Goal: Task Accomplishment & Management: Use online tool/utility

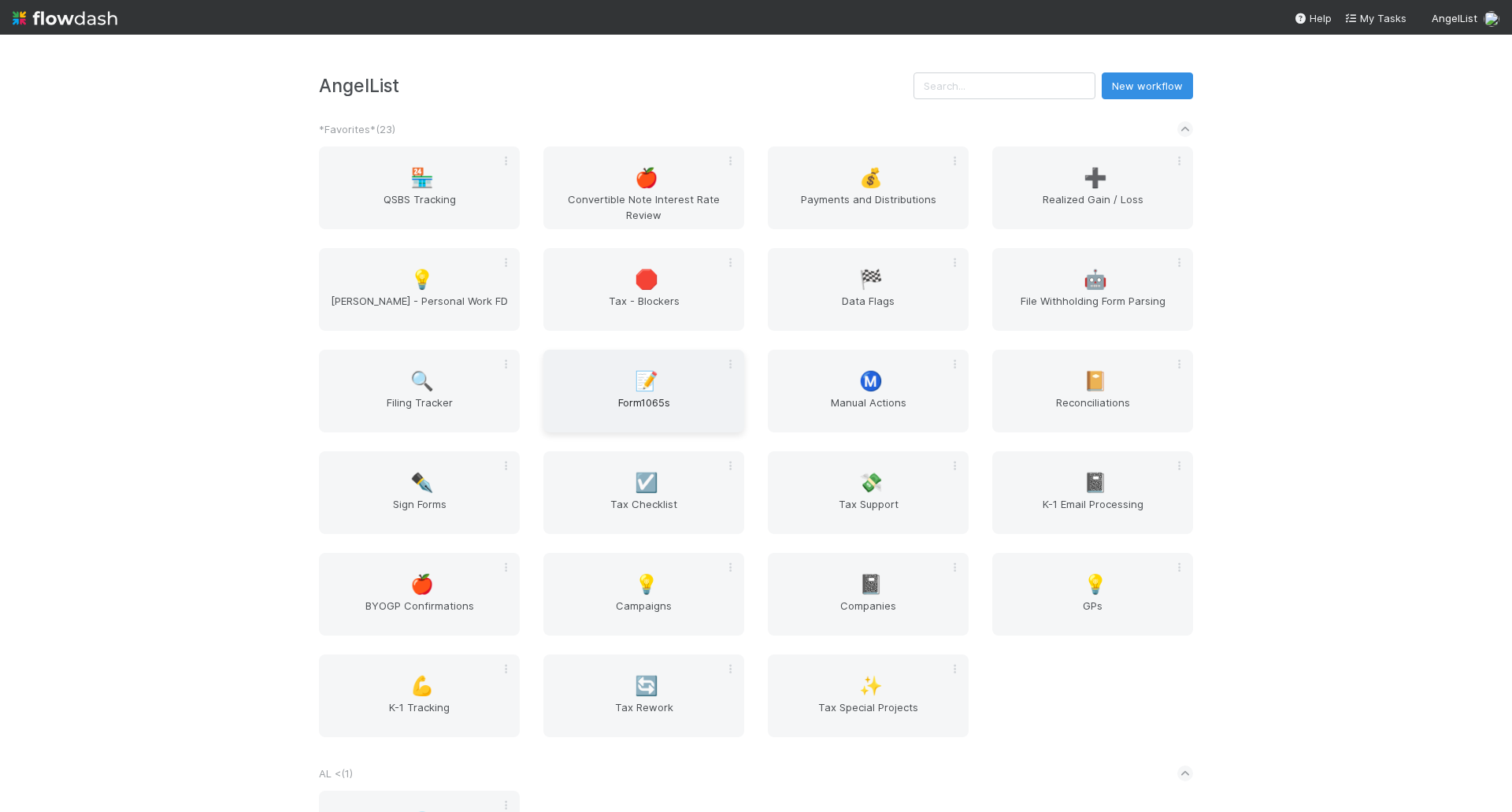
click at [587, 402] on span "Form1065s" at bounding box center [643, 410] width 188 height 31
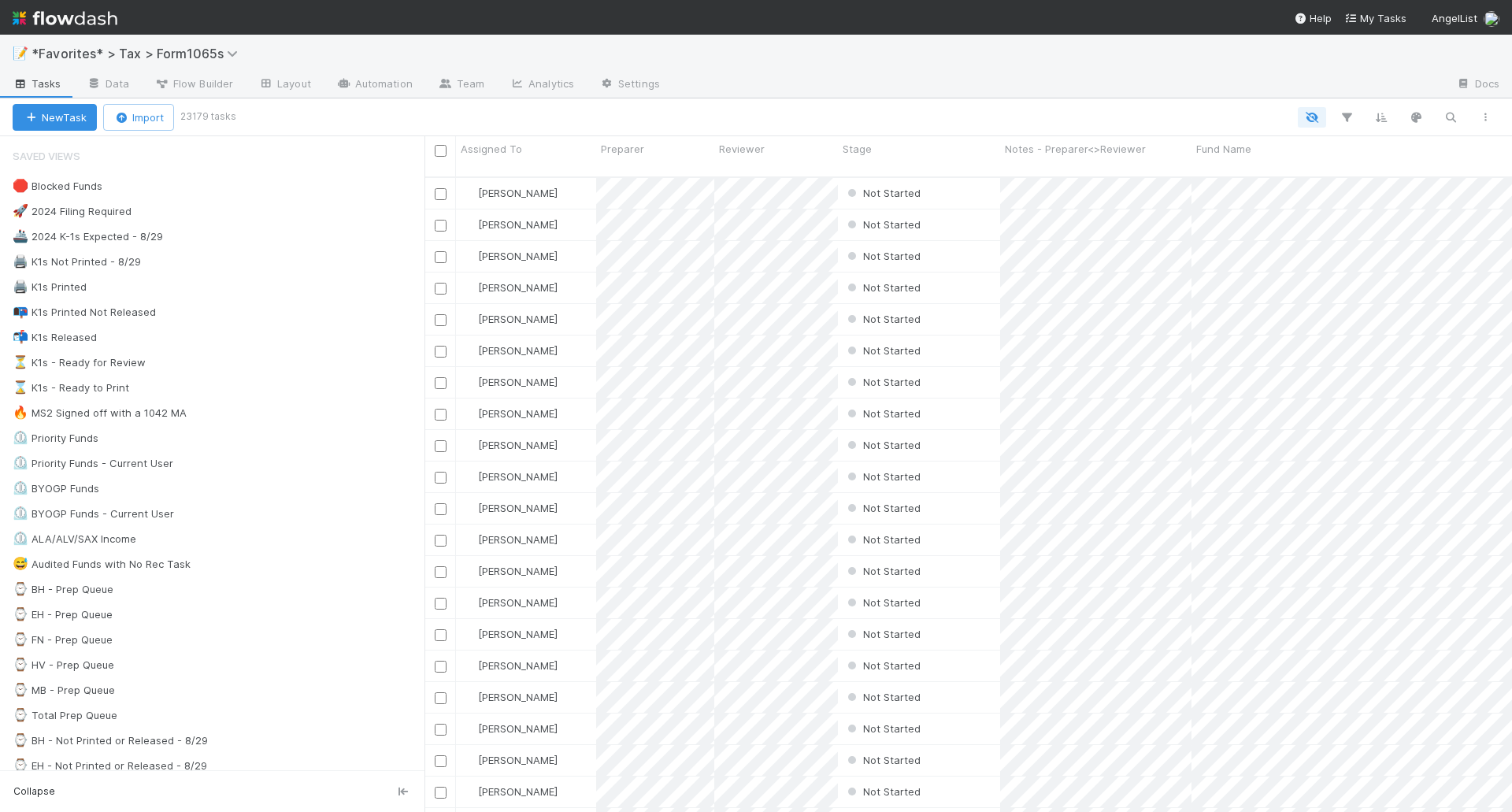
scroll to position [636, 1075]
click at [226, 364] on div "⏳ K1s - Ready for Review 37" at bounding box center [218, 363] width 412 height 19
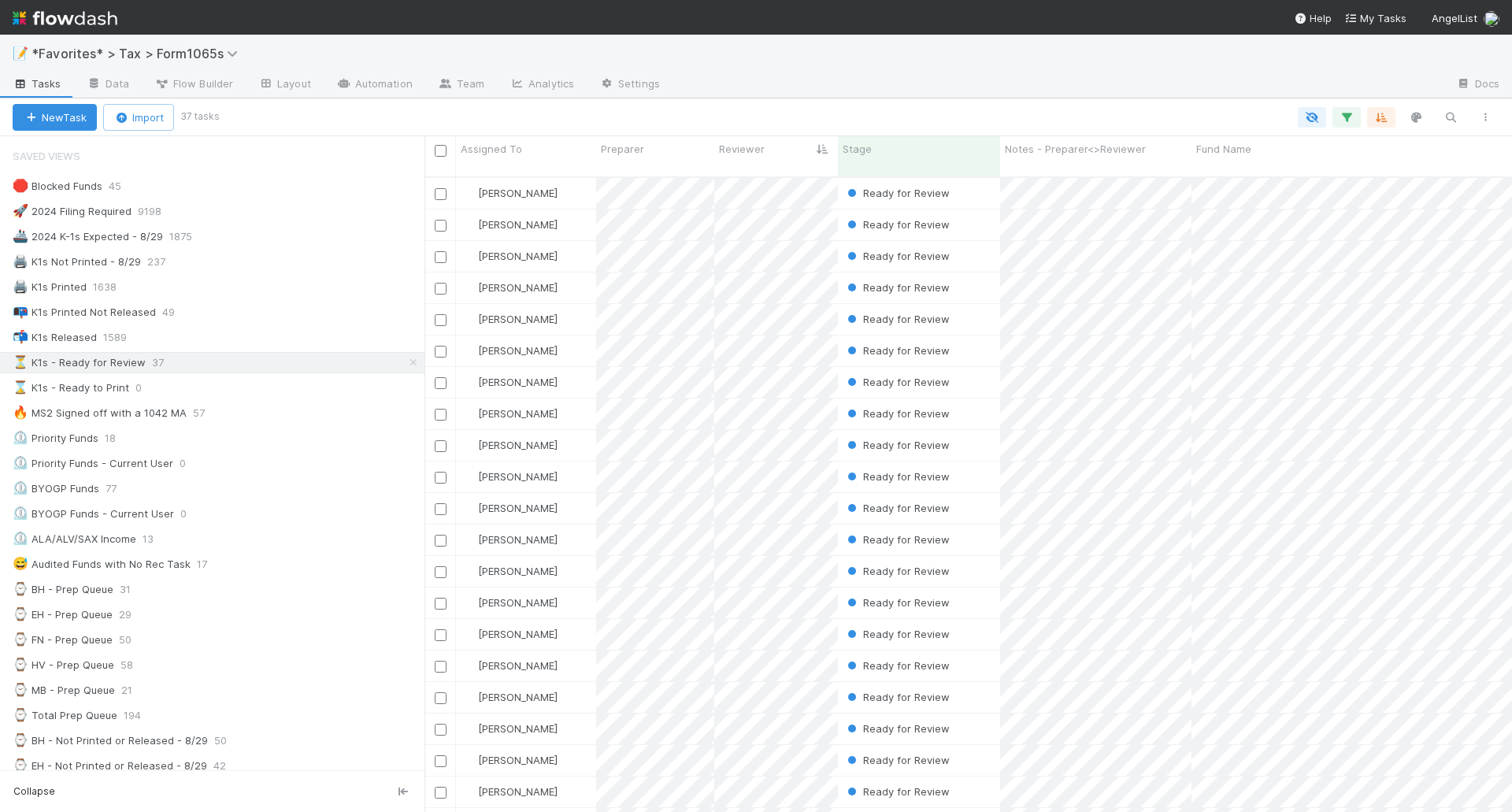
scroll to position [636, 1075]
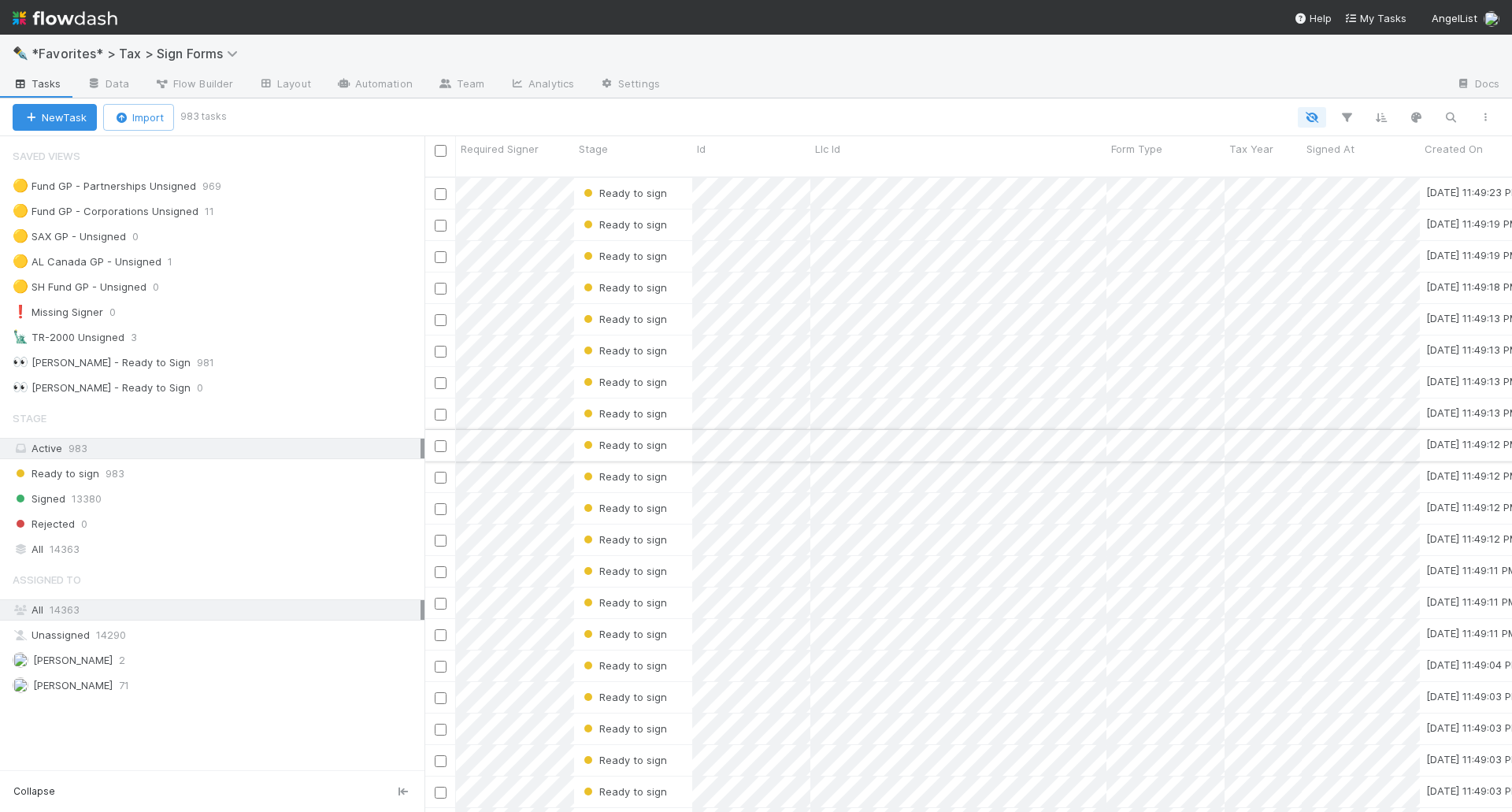
scroll to position [636, 1075]
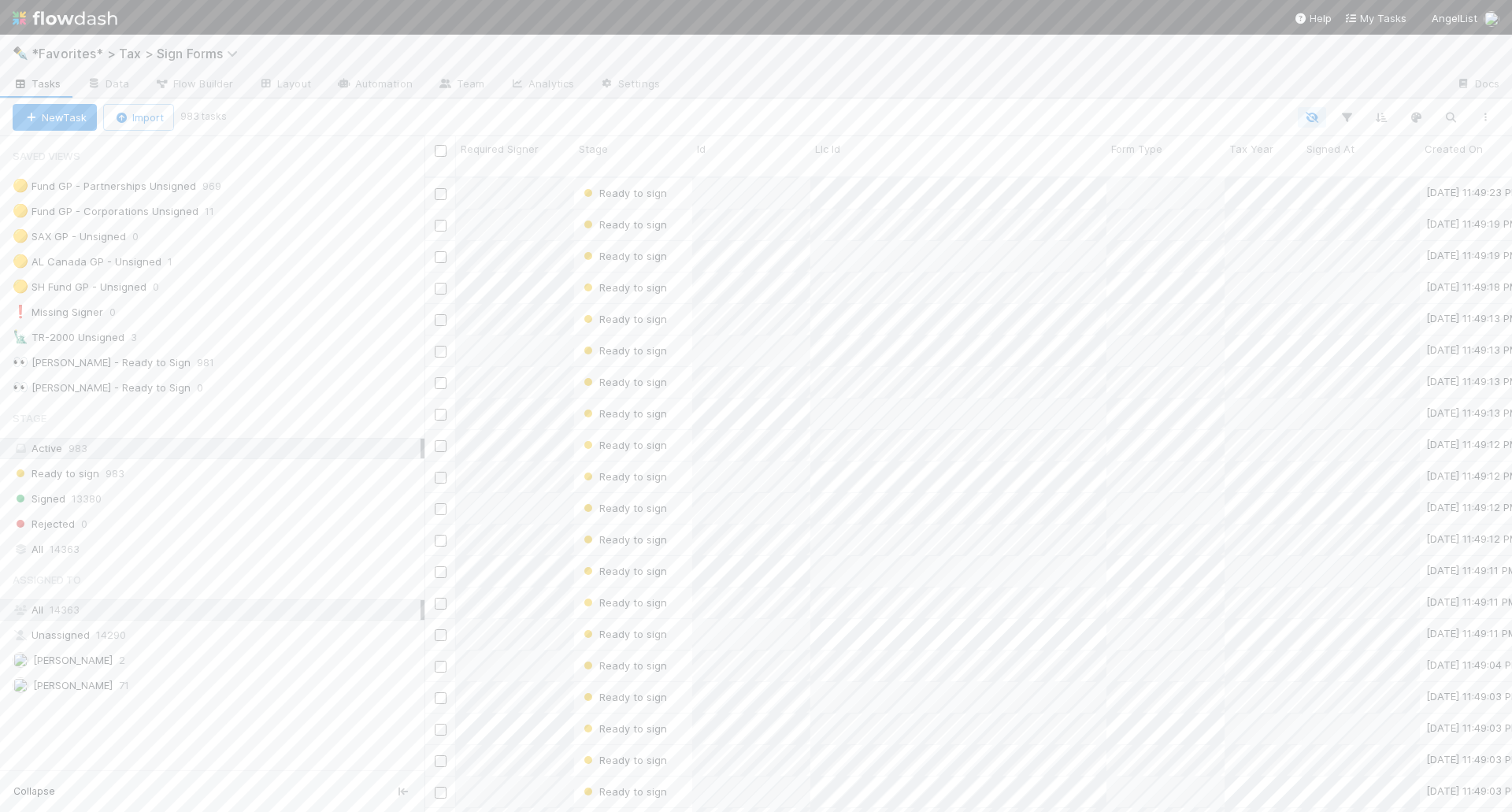
scroll to position [636, 1075]
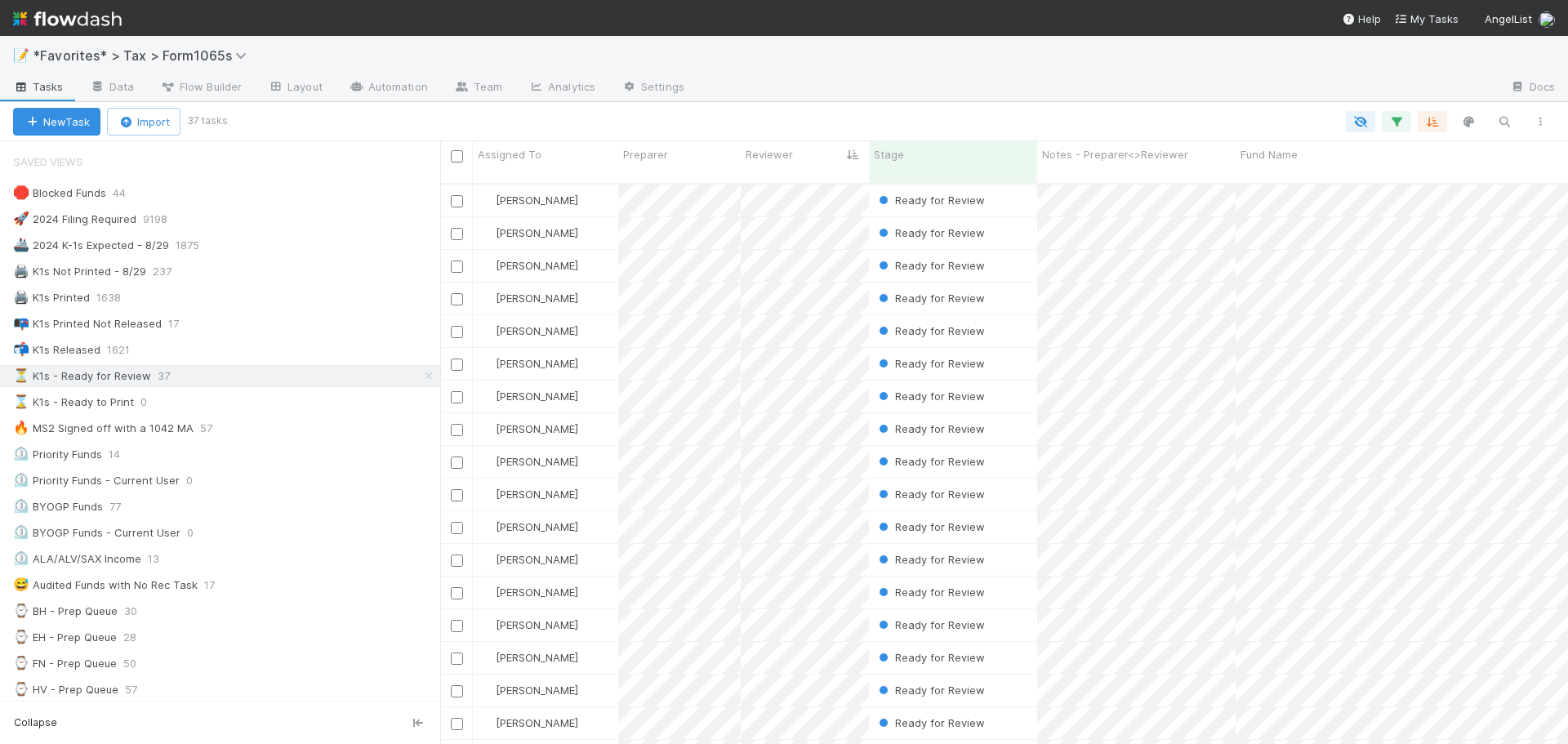
scroll to position [562, 1115]
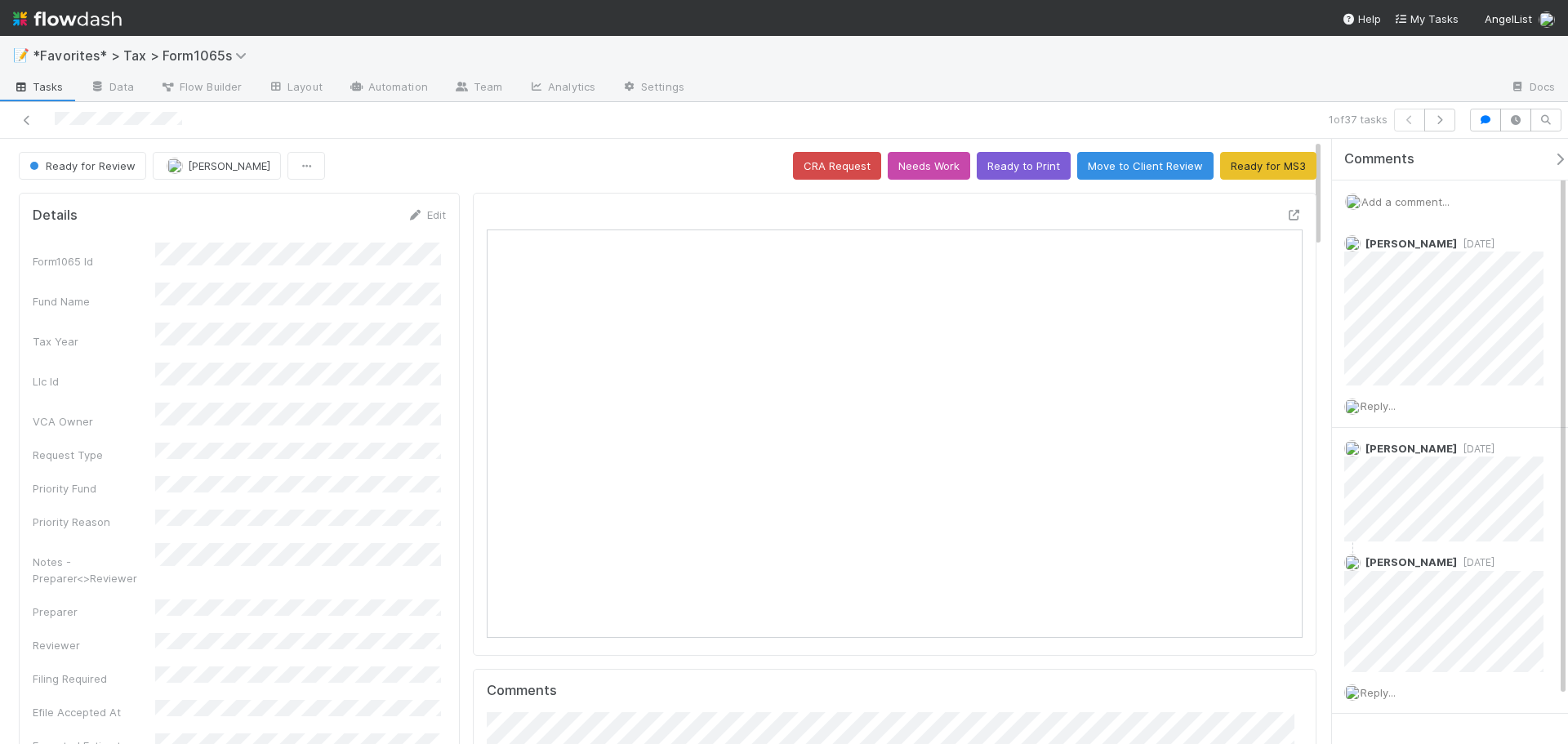
click at [615, 155] on div "Ready for Review Blake Hall CRA Request Needs Work Ready to Print Move to Clien…" at bounding box center [667, 166] width 1297 height 28
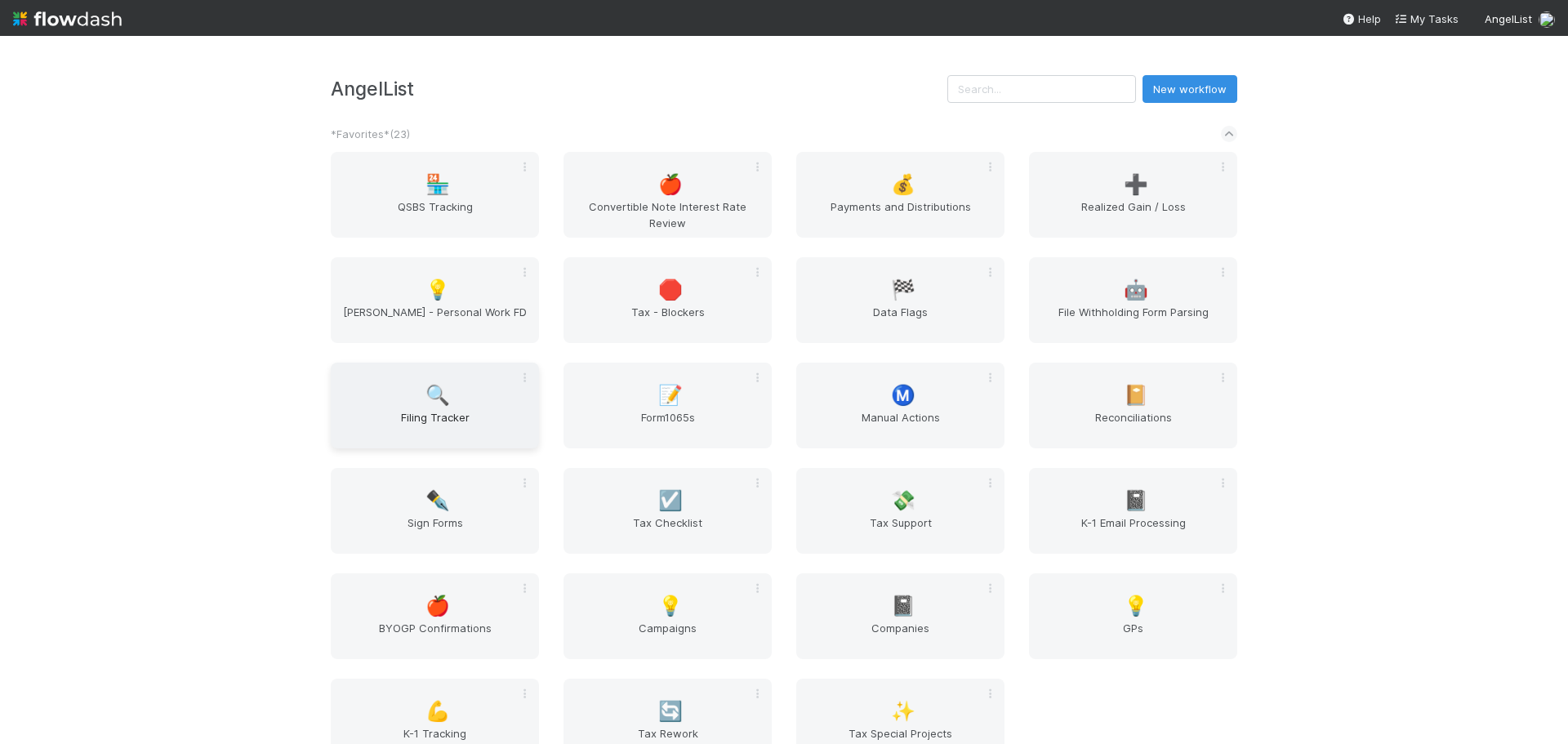
click at [460, 429] on span "Filing Tracker" at bounding box center [434, 425] width 195 height 33
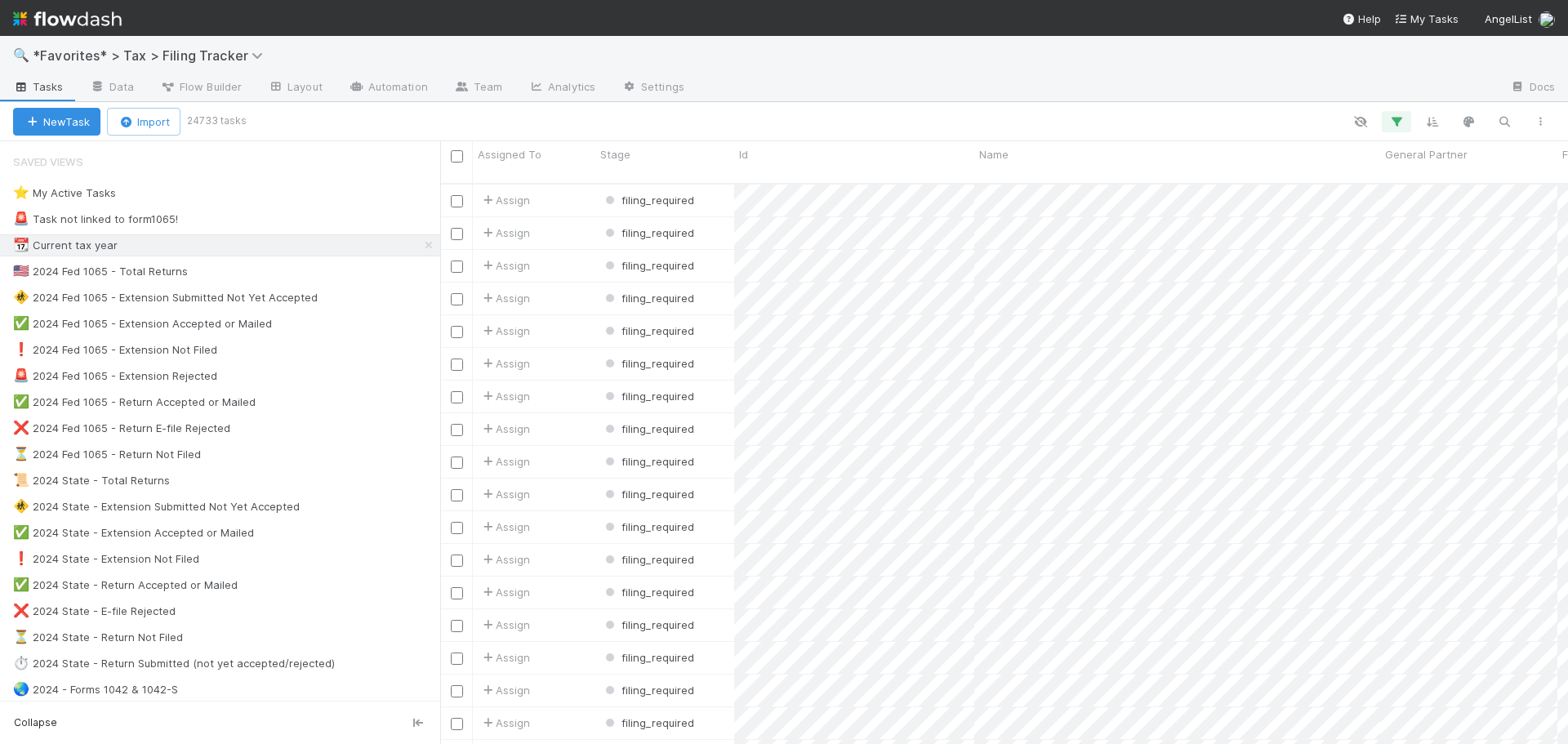
scroll to position [562, 1115]
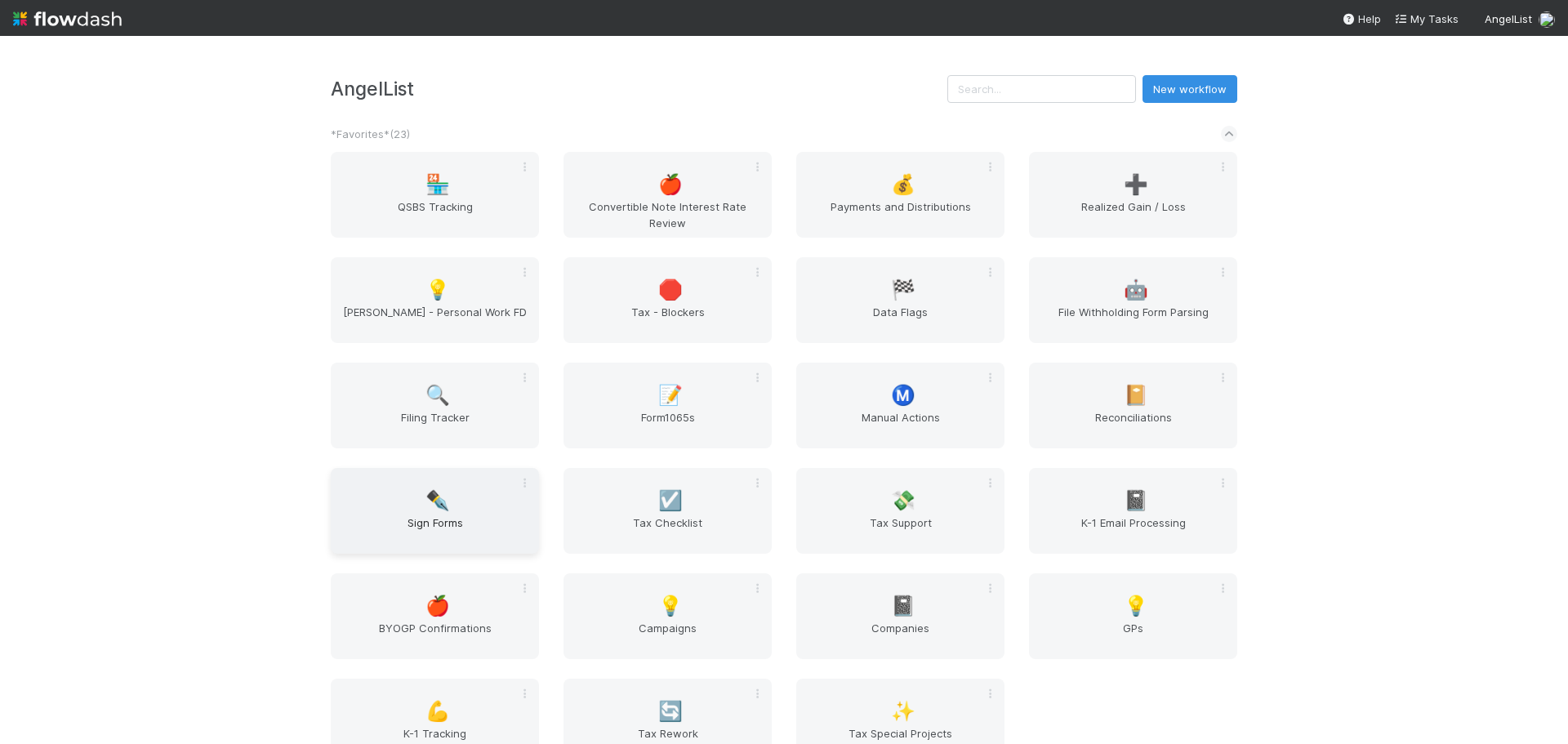
click at [457, 512] on div "✒️ Sign Forms" at bounding box center [435, 511] width 208 height 86
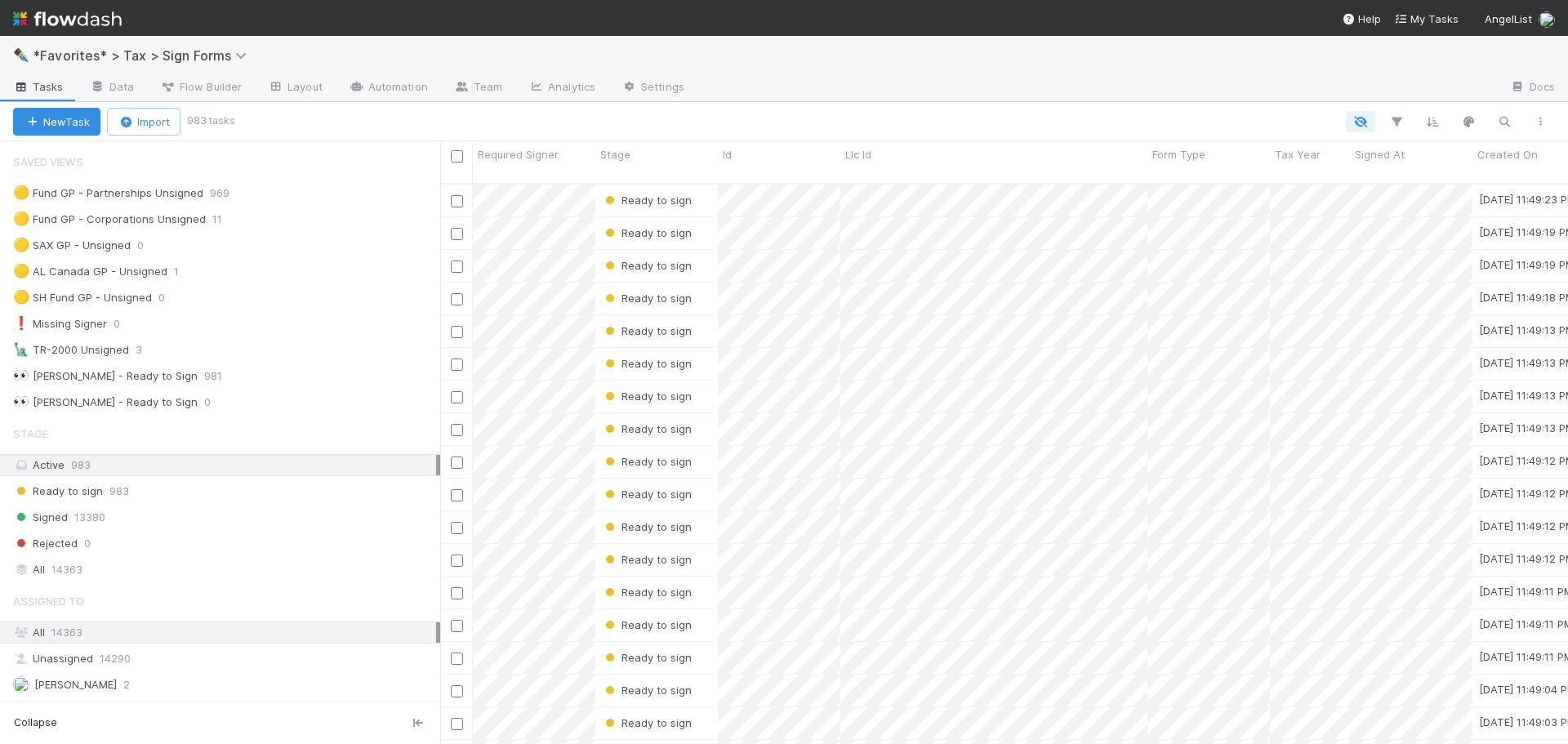
scroll to position [562, 1115]
click at [123, 573] on div "All 14363" at bounding box center [225, 569] width 423 height 20
click at [1402, 120] on icon "button" at bounding box center [1397, 122] width 17 height 15
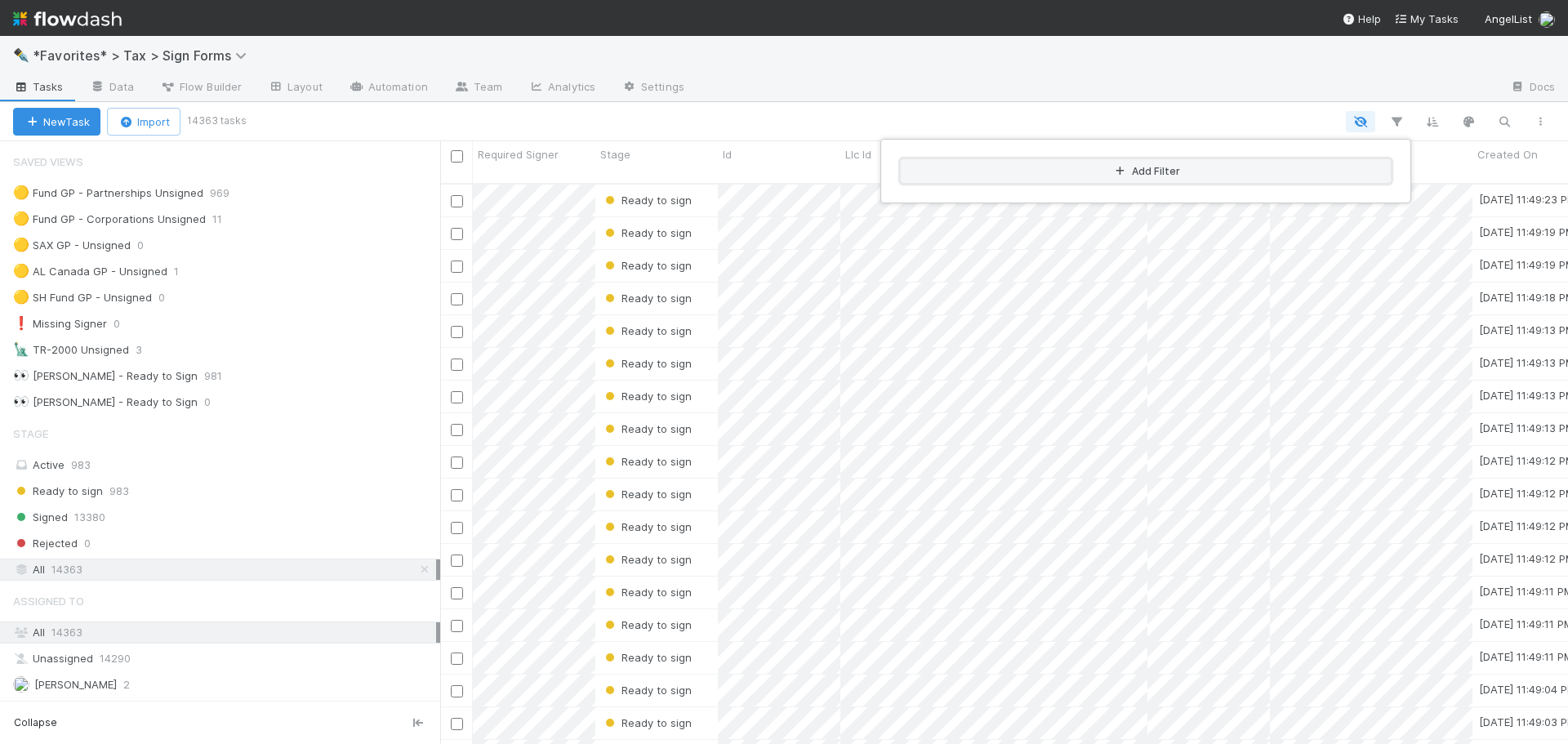
click at [1150, 170] on button "Add Filter" at bounding box center [1146, 171] width 490 height 23
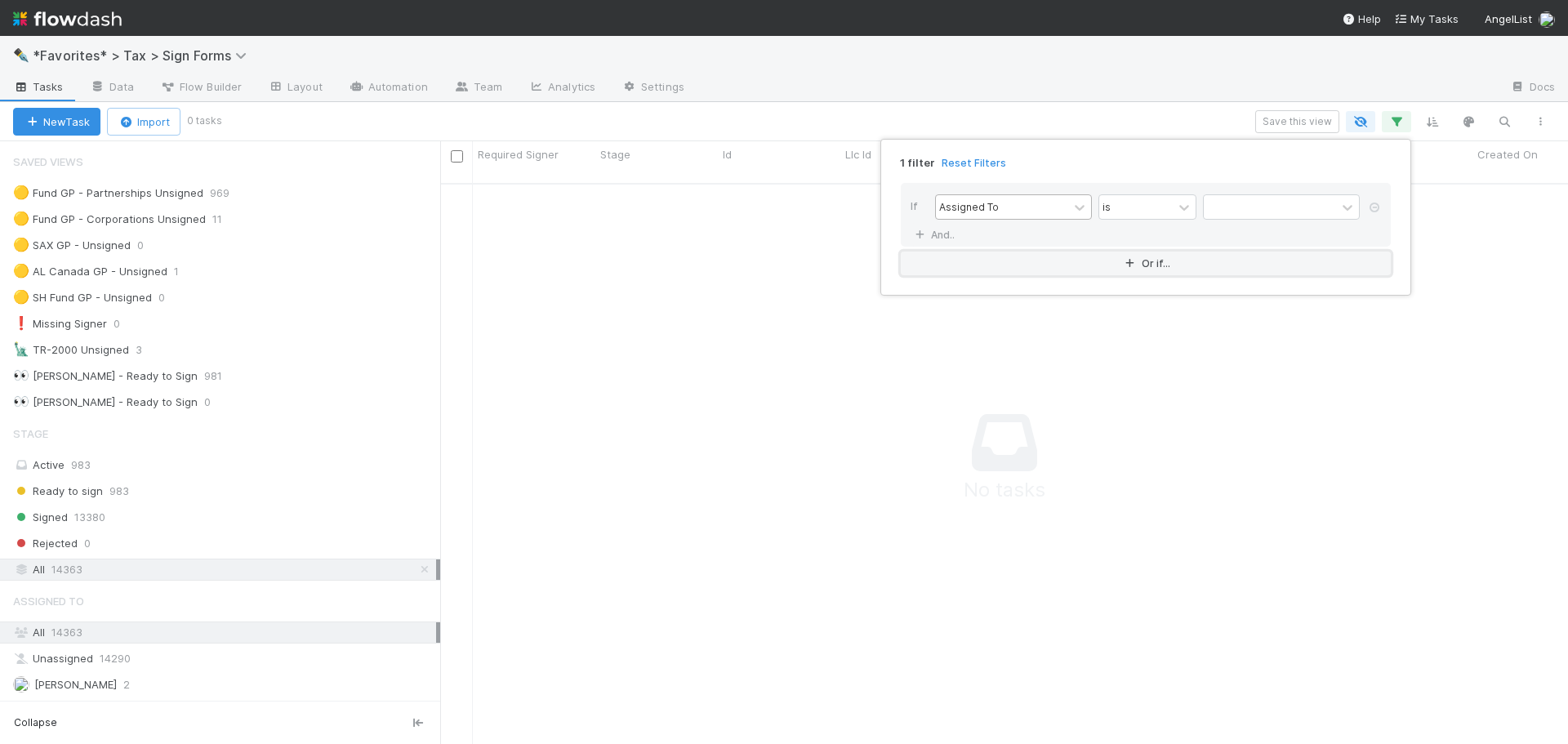
scroll to position [549, 1115]
click at [972, 199] on div "Assigned To" at bounding box center [1014, 207] width 157 height 25
type input "tax"
click at [979, 243] on div "Tax Year" at bounding box center [1014, 243] width 157 height 28
click at [1235, 203] on input "text" at bounding box center [1281, 206] width 157 height 24
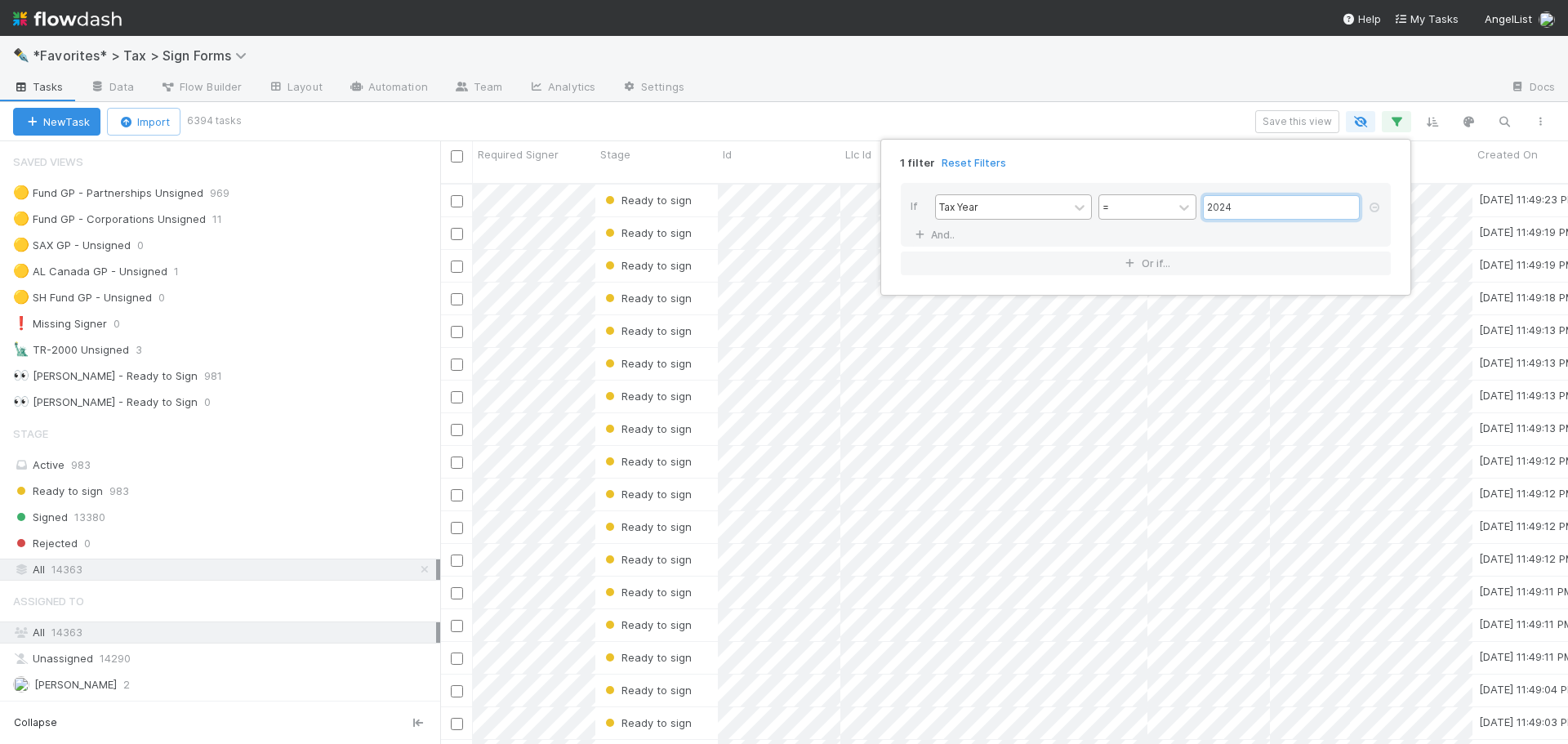
scroll to position [562, 1115]
type input "2024"
click at [931, 235] on link "And.." at bounding box center [936, 235] width 52 height 23
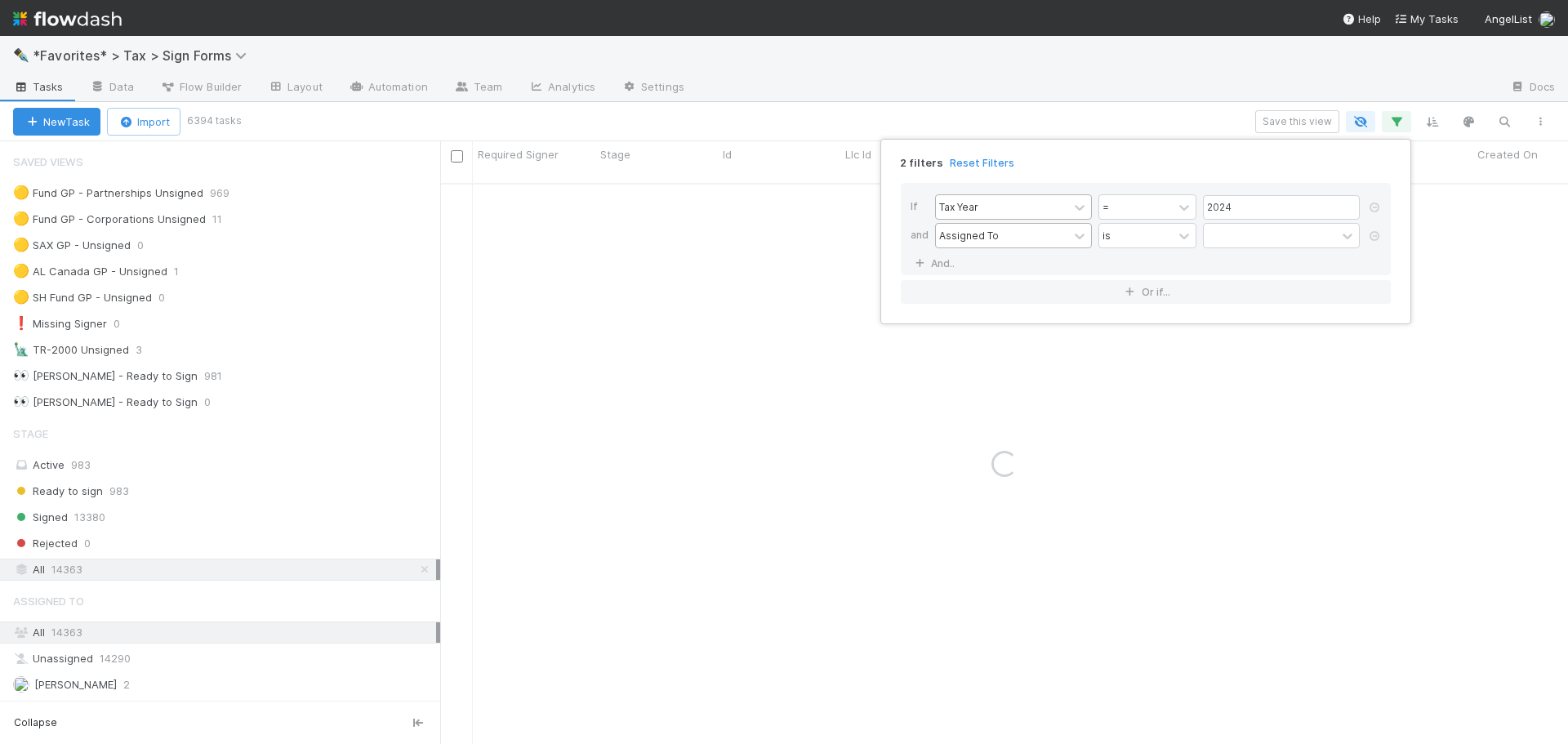
click at [971, 230] on div "Assigned To" at bounding box center [968, 236] width 59 height 15
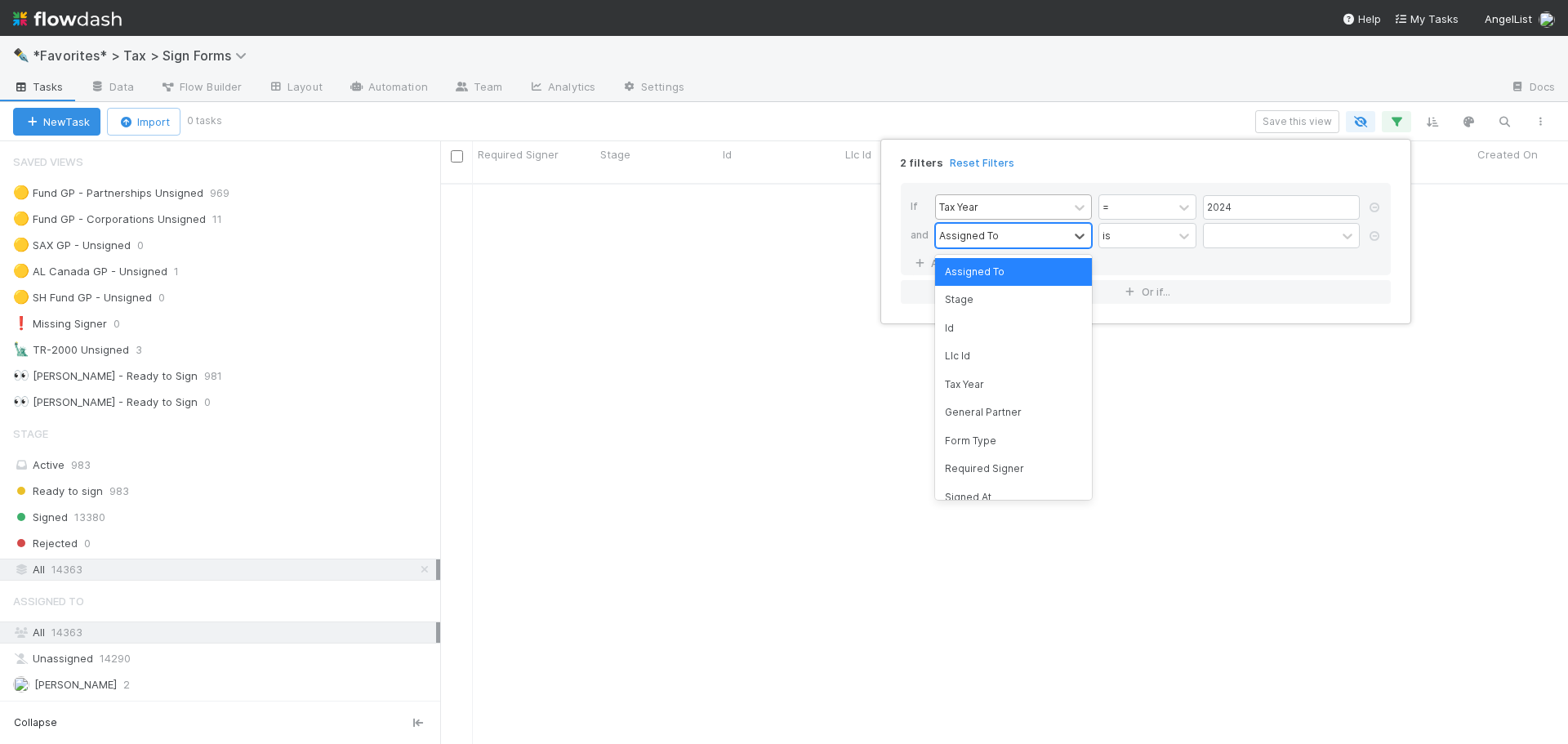
scroll to position [549, 1115]
type input "form"
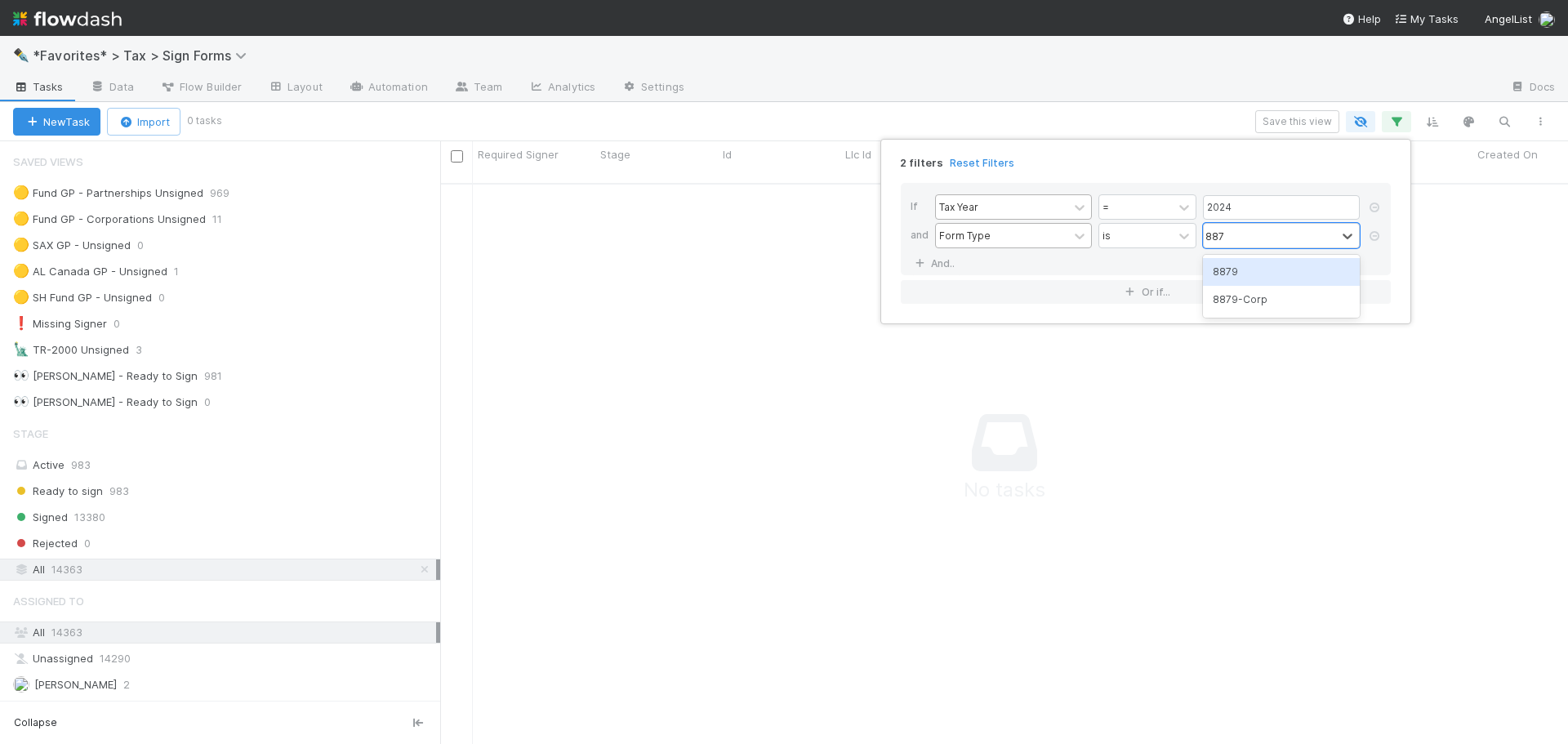
type input "8879"
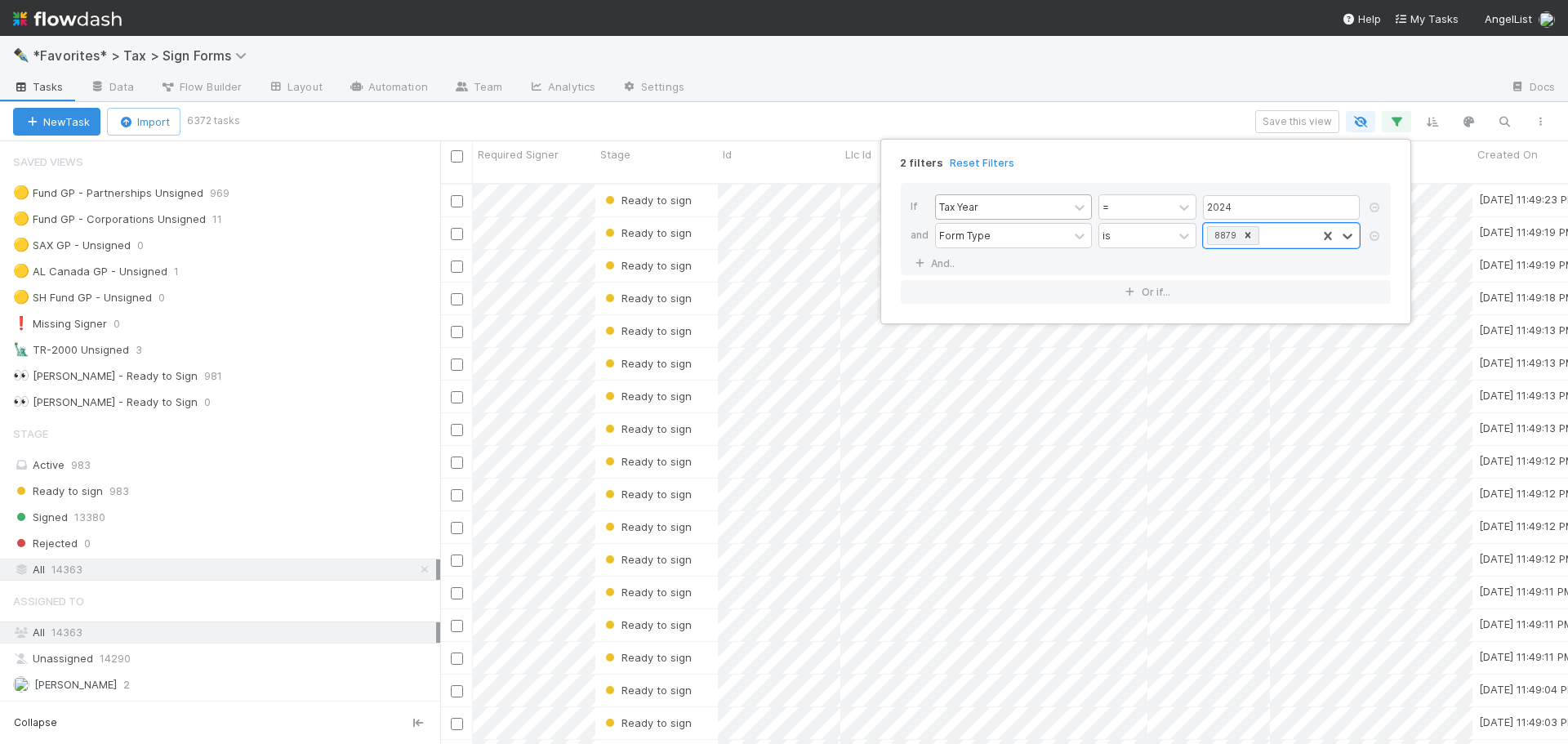
scroll to position [562, 1115]
click at [1063, 96] on div "2 filters Reset Filters If Tax Year = 2024 and Form Type is option 8879, select…" at bounding box center [784, 372] width 1568 height 744
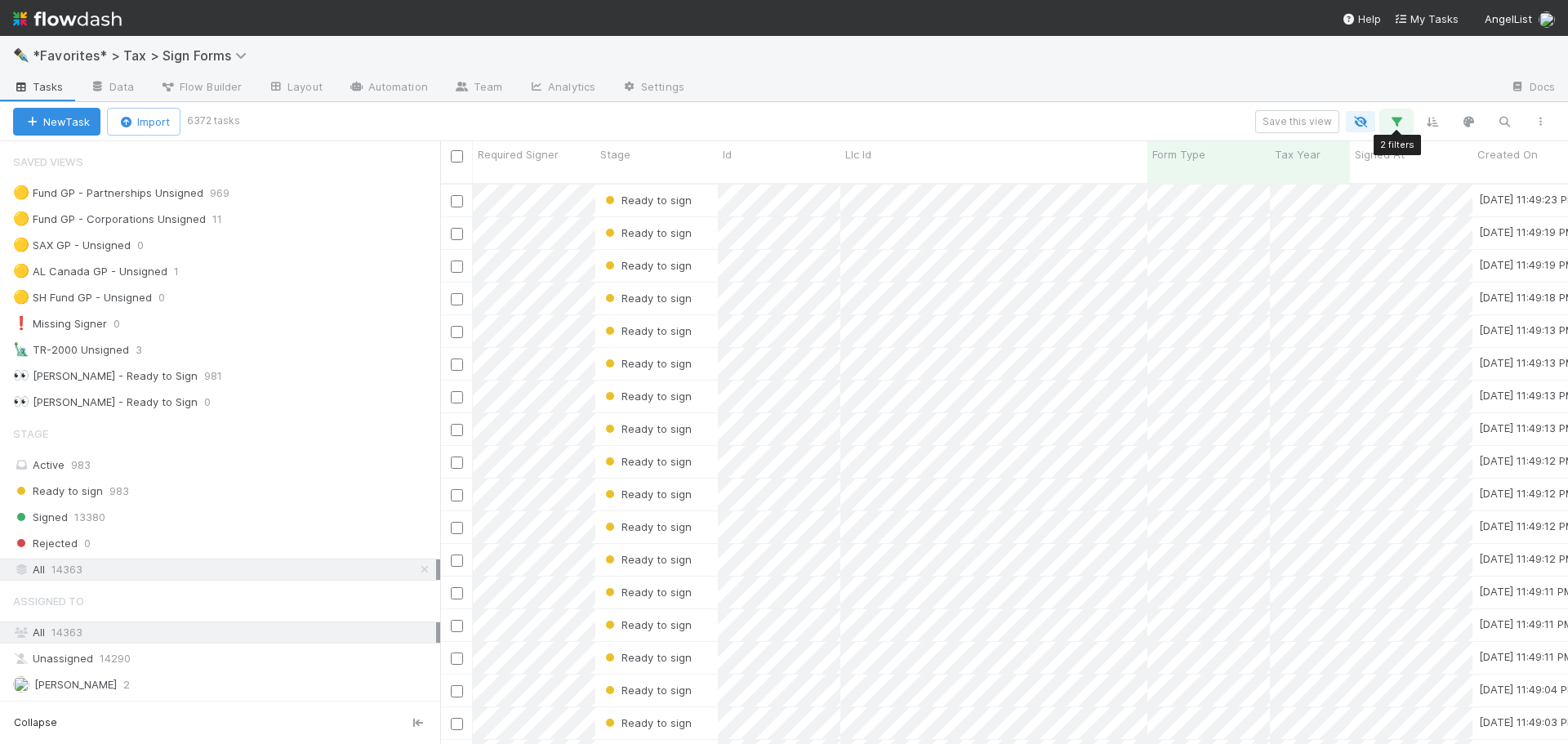
click at [1403, 121] on icon "button" at bounding box center [1397, 122] width 17 height 15
click at [1352, 71] on div "2 filters Reset Filters If Tax Year = 2024 and Form Type is 8879 And.. Or if..." at bounding box center [784, 372] width 1568 height 744
click at [1539, 114] on button "button" at bounding box center [1540, 121] width 29 height 21
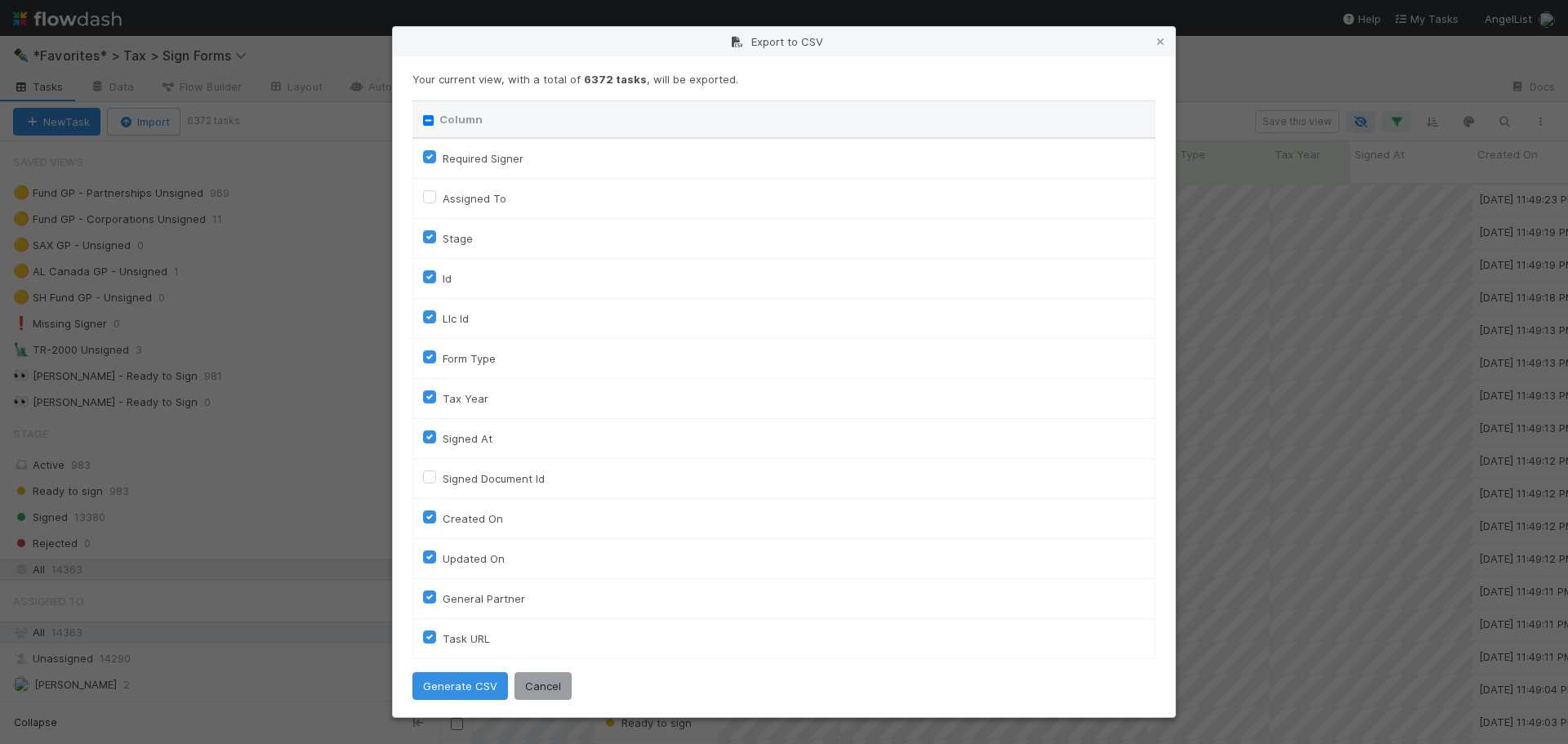
scroll to position [8, 0]
click at [453, 682] on button "Generate CSV" at bounding box center [460, 683] width 95 height 28
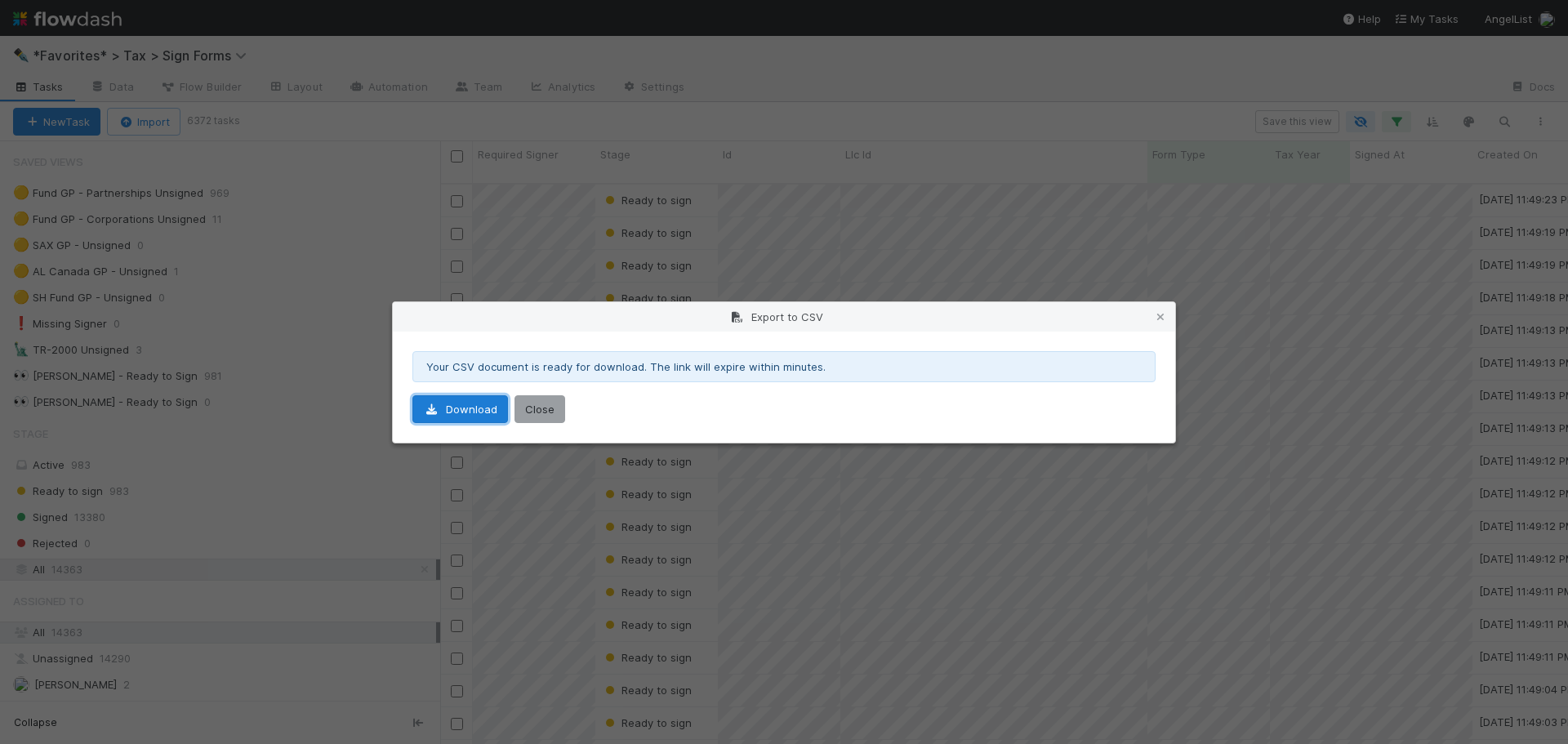
click at [483, 415] on link "Download" at bounding box center [460, 409] width 95 height 28
click at [540, 407] on button "Close" at bounding box center [539, 409] width 51 height 28
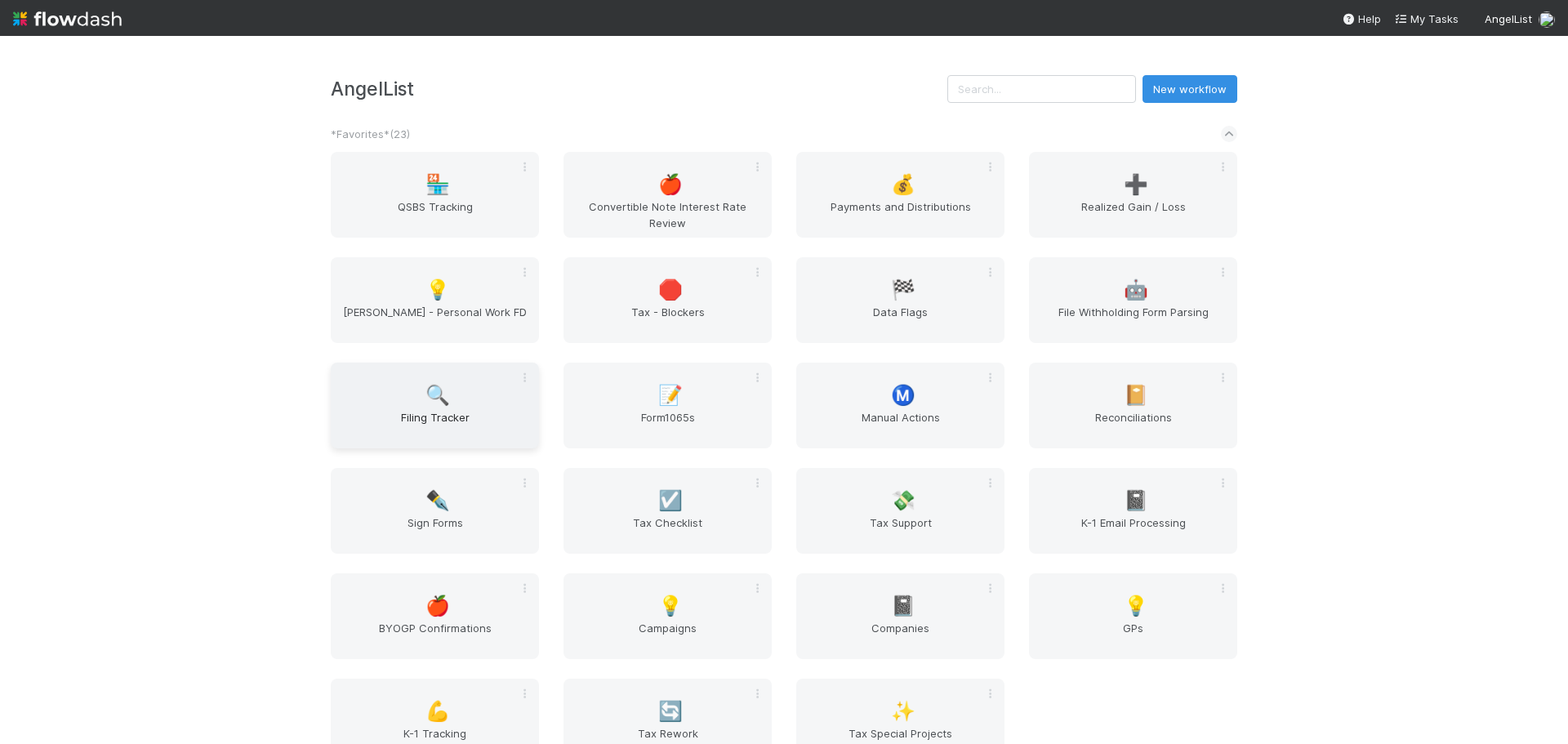
click at [466, 423] on span "Filing Tracker" at bounding box center [434, 425] width 195 height 33
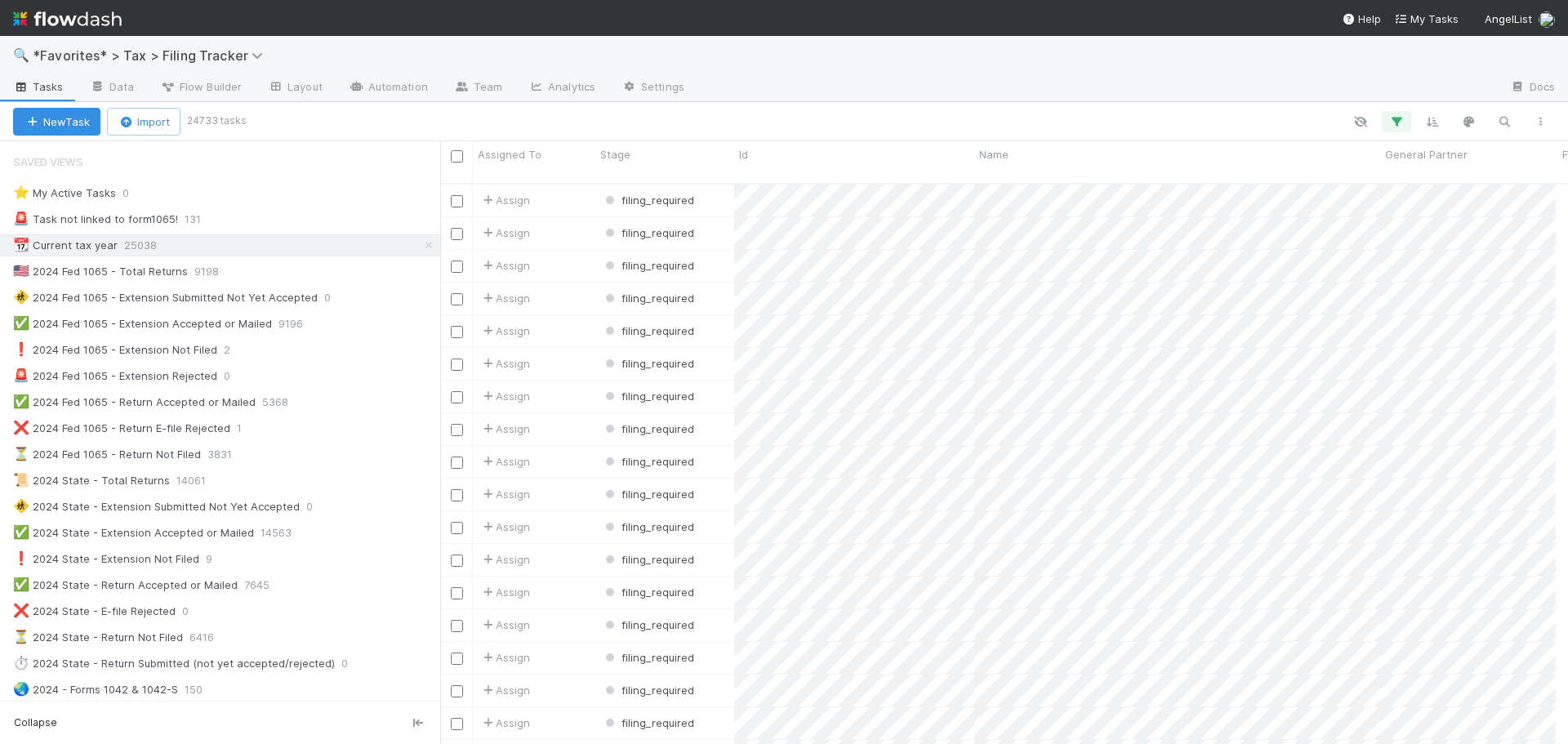
scroll to position [13, 13]
click at [266, 276] on div "🇺🇸 2024 Fed 1065 - Total Returns 9198" at bounding box center [227, 272] width 427 height 20
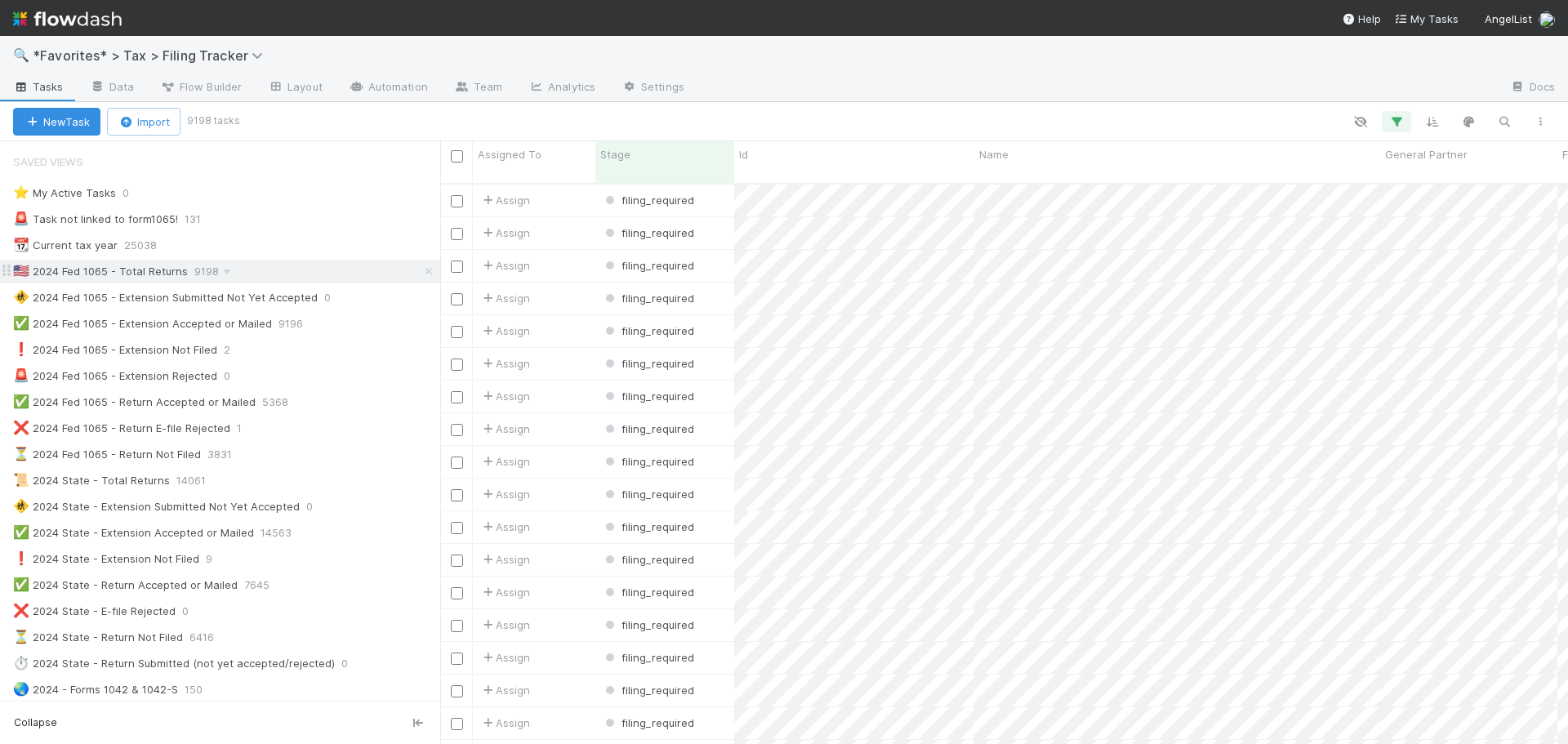
scroll to position [562, 1115]
click at [1392, 122] on icon "button" at bounding box center [1397, 122] width 17 height 15
drag, startPoint x: 1306, startPoint y: 135, endPoint x: 1311, endPoint y: 124, distance: 12.1
click at [1306, 134] on div "4 filters Reset Filters If Tax Year is 2024 and Filing Type is 1065 and Form106…" at bounding box center [784, 372] width 1568 height 744
click at [1539, 118] on icon "button" at bounding box center [1540, 122] width 17 height 10
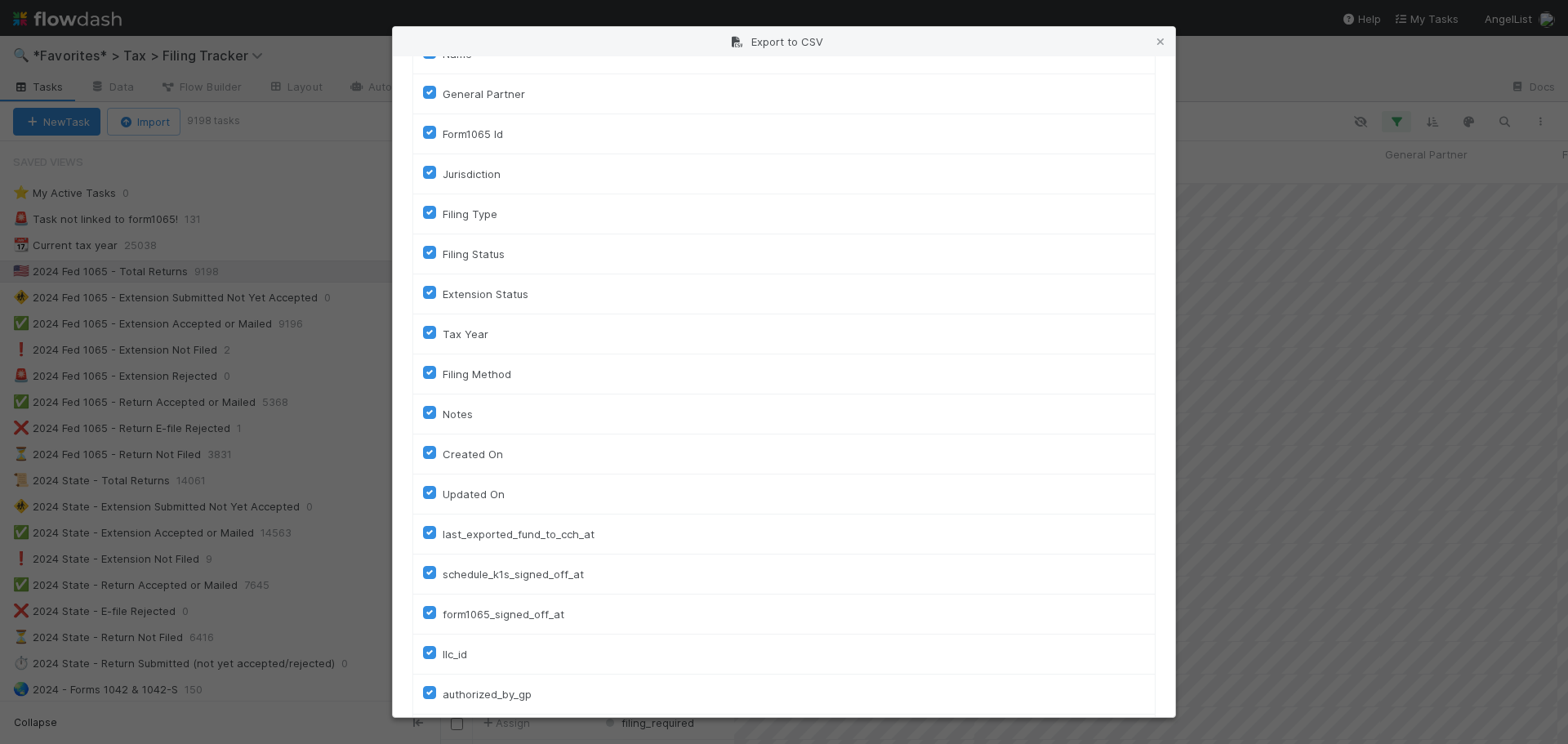
scroll to position [447, 0]
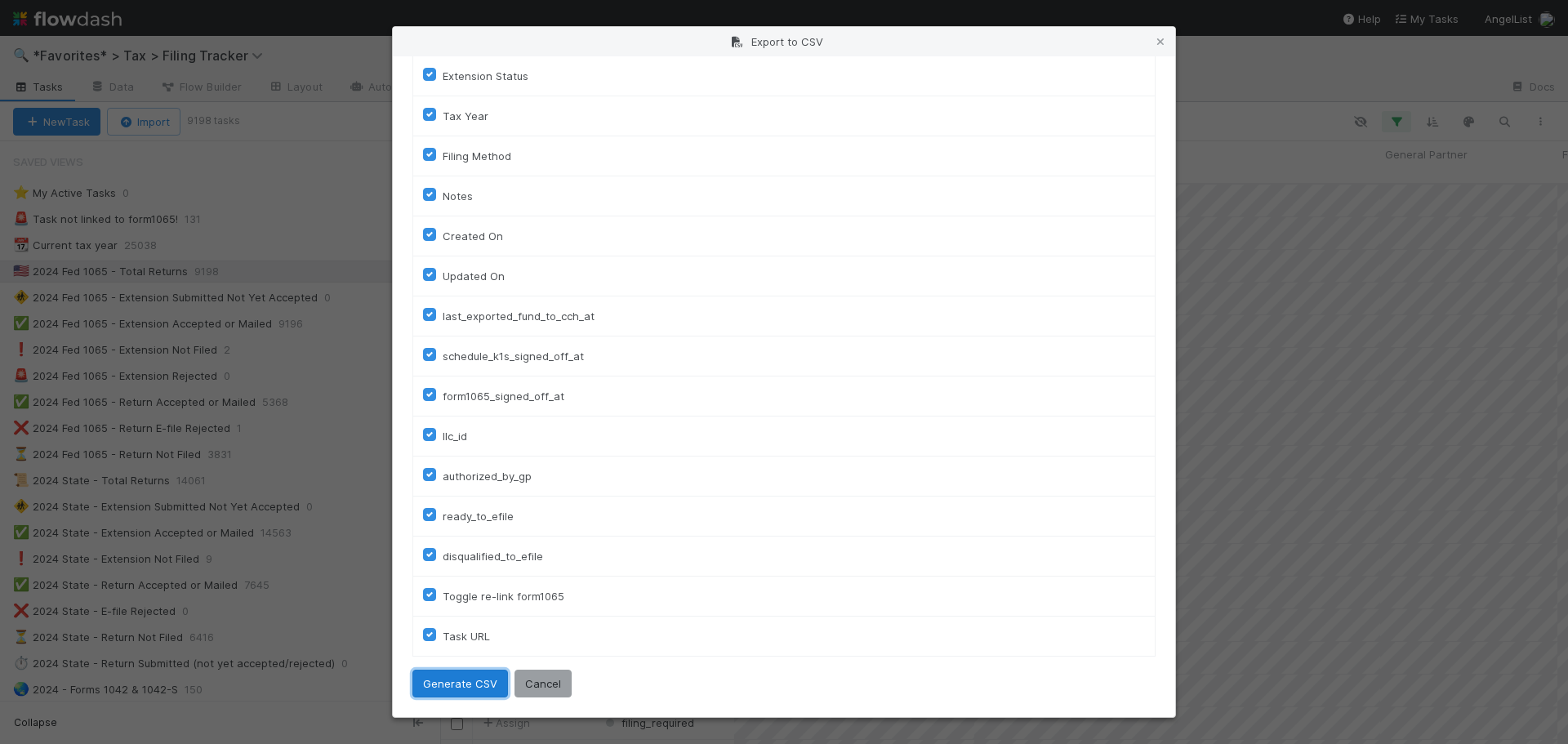
click at [450, 679] on button "Generate CSV" at bounding box center [460, 683] width 95 height 28
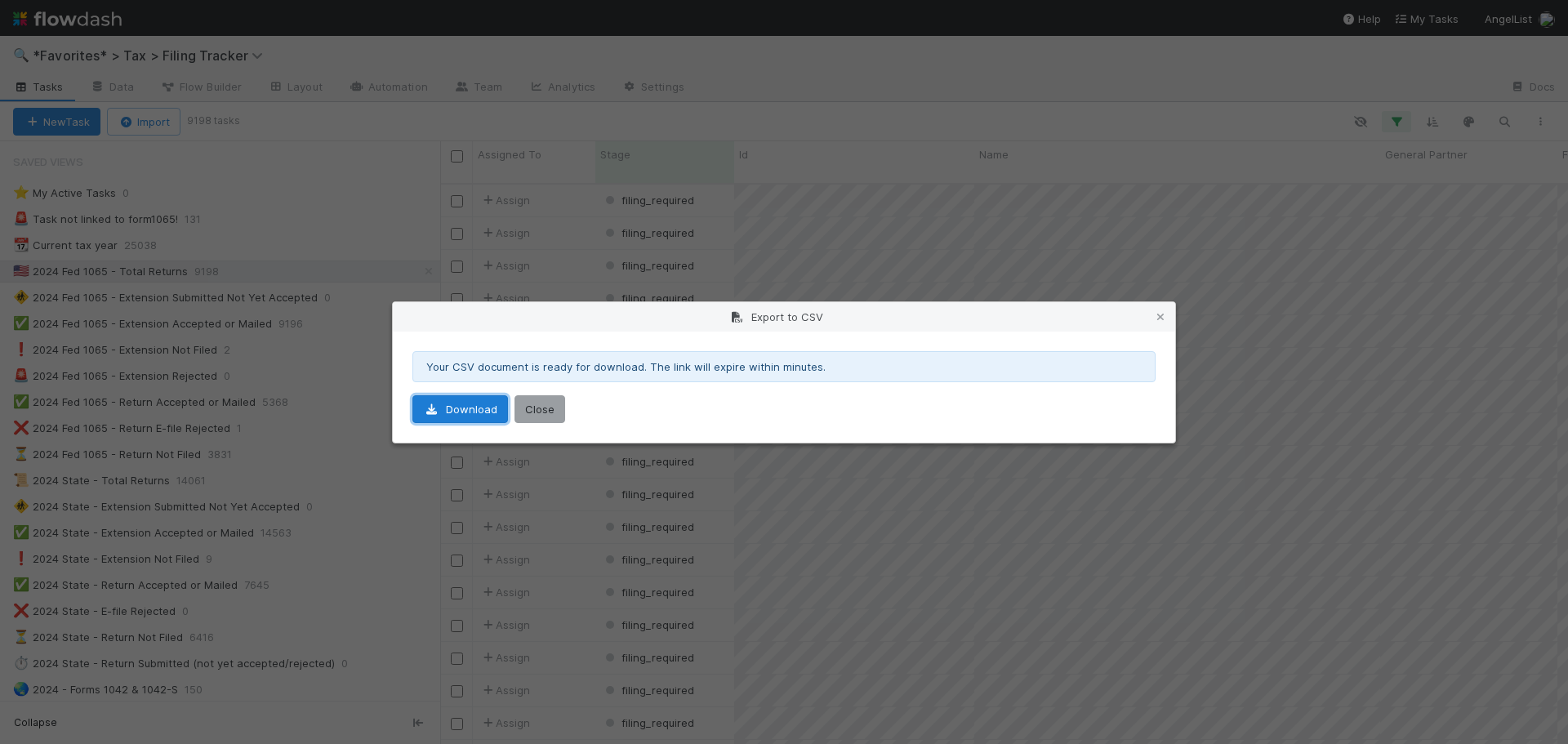
click at [449, 415] on link "Download" at bounding box center [460, 409] width 95 height 28
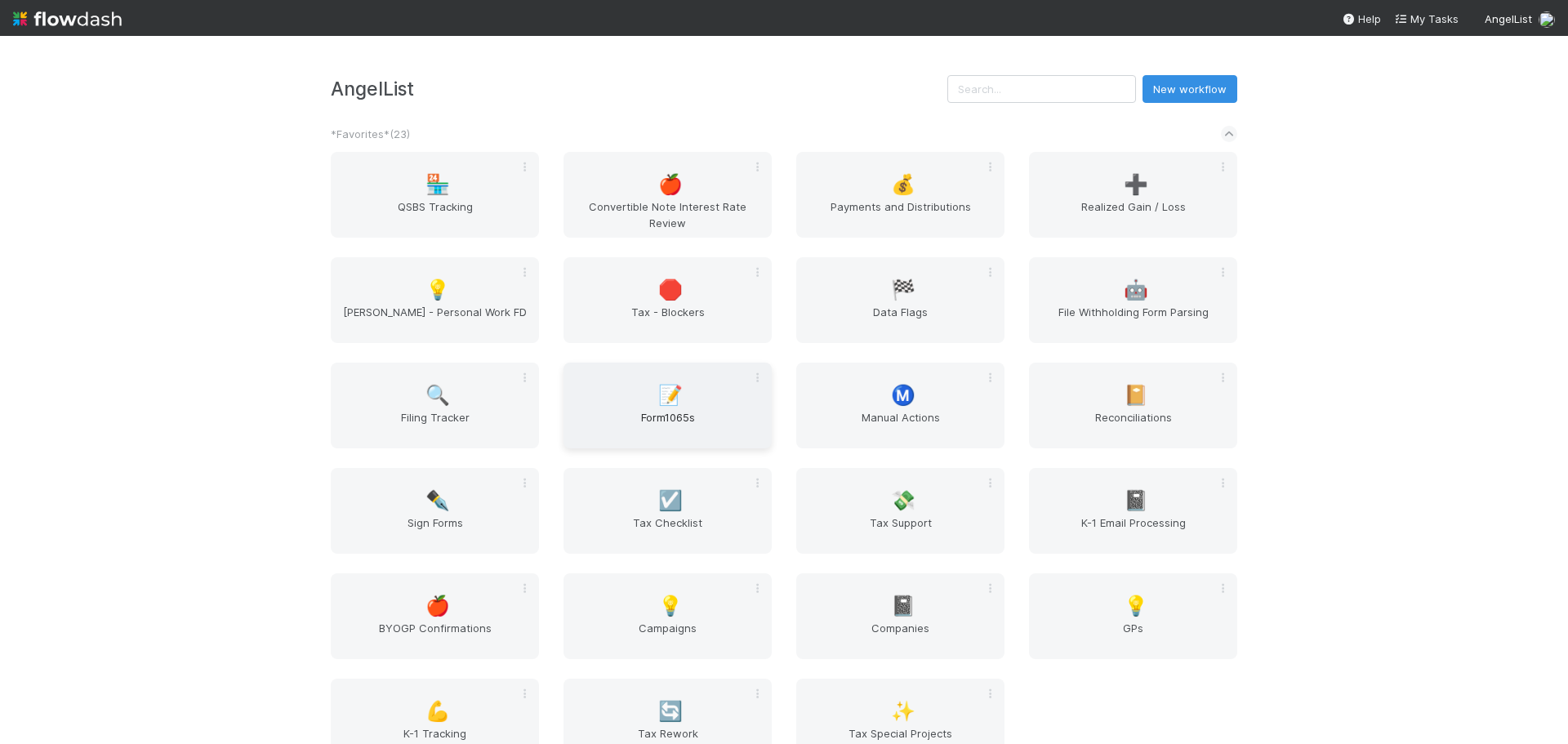
click at [690, 378] on div "📝 Form1065s" at bounding box center [667, 405] width 208 height 86
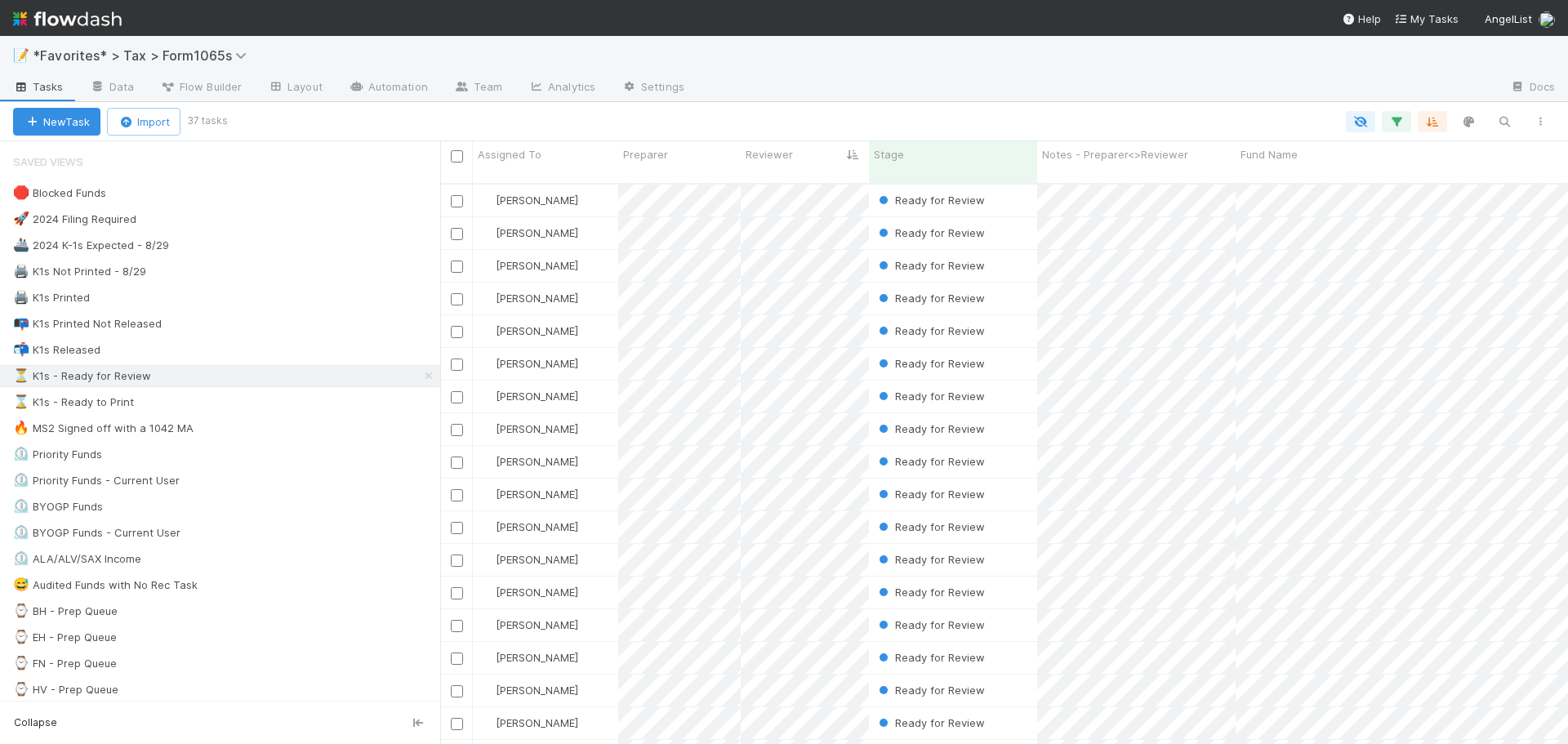
scroll to position [562, 1115]
click at [320, 334] on div "📭 K1s Printed Not Released 16" at bounding box center [220, 324] width 440 height 22
click at [283, 273] on div "🖨️ K1s Not Printed - 8/29 237" at bounding box center [227, 272] width 427 height 20
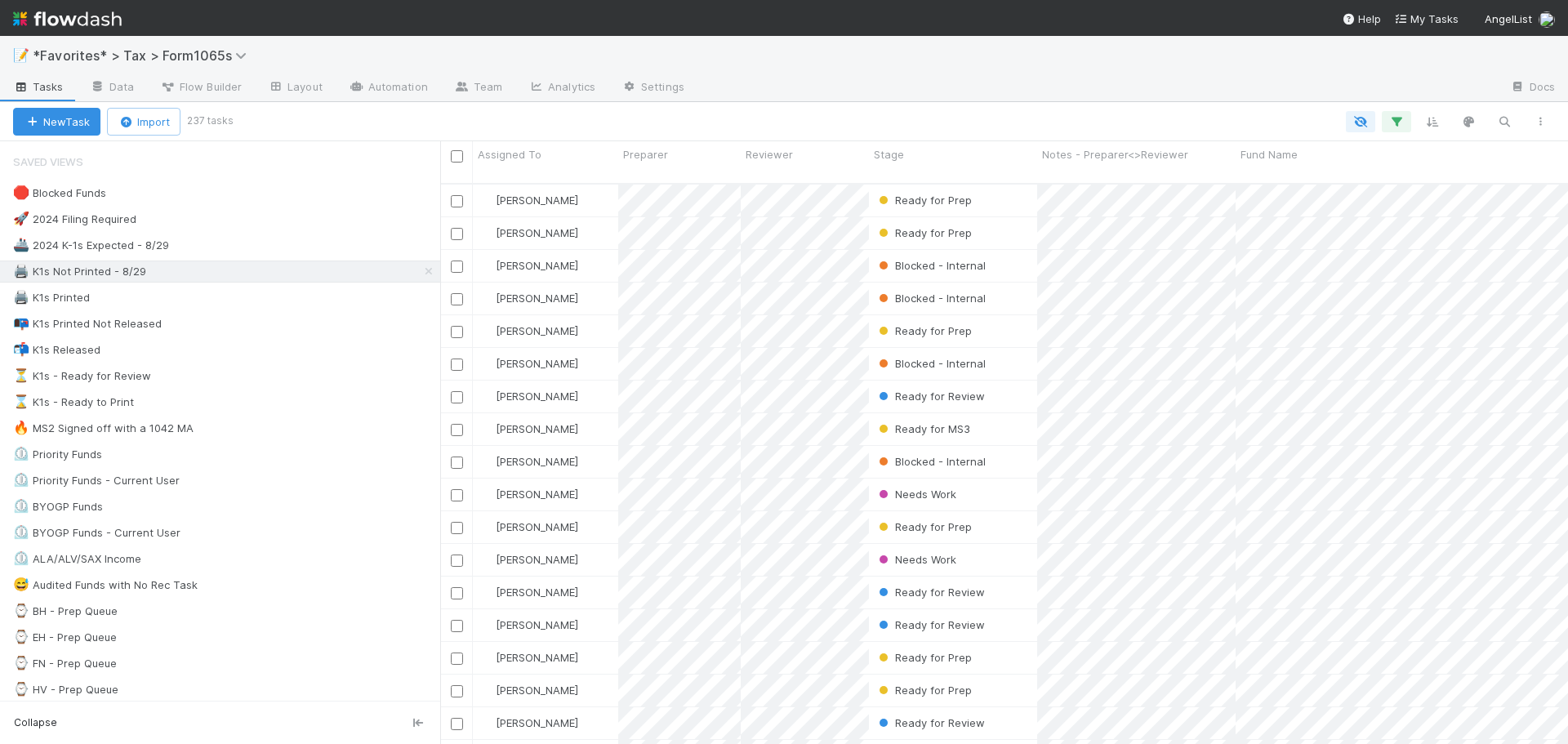
scroll to position [562, 1115]
click at [257, 329] on div "📭 K1s Printed Not Released 16" at bounding box center [227, 324] width 427 height 20
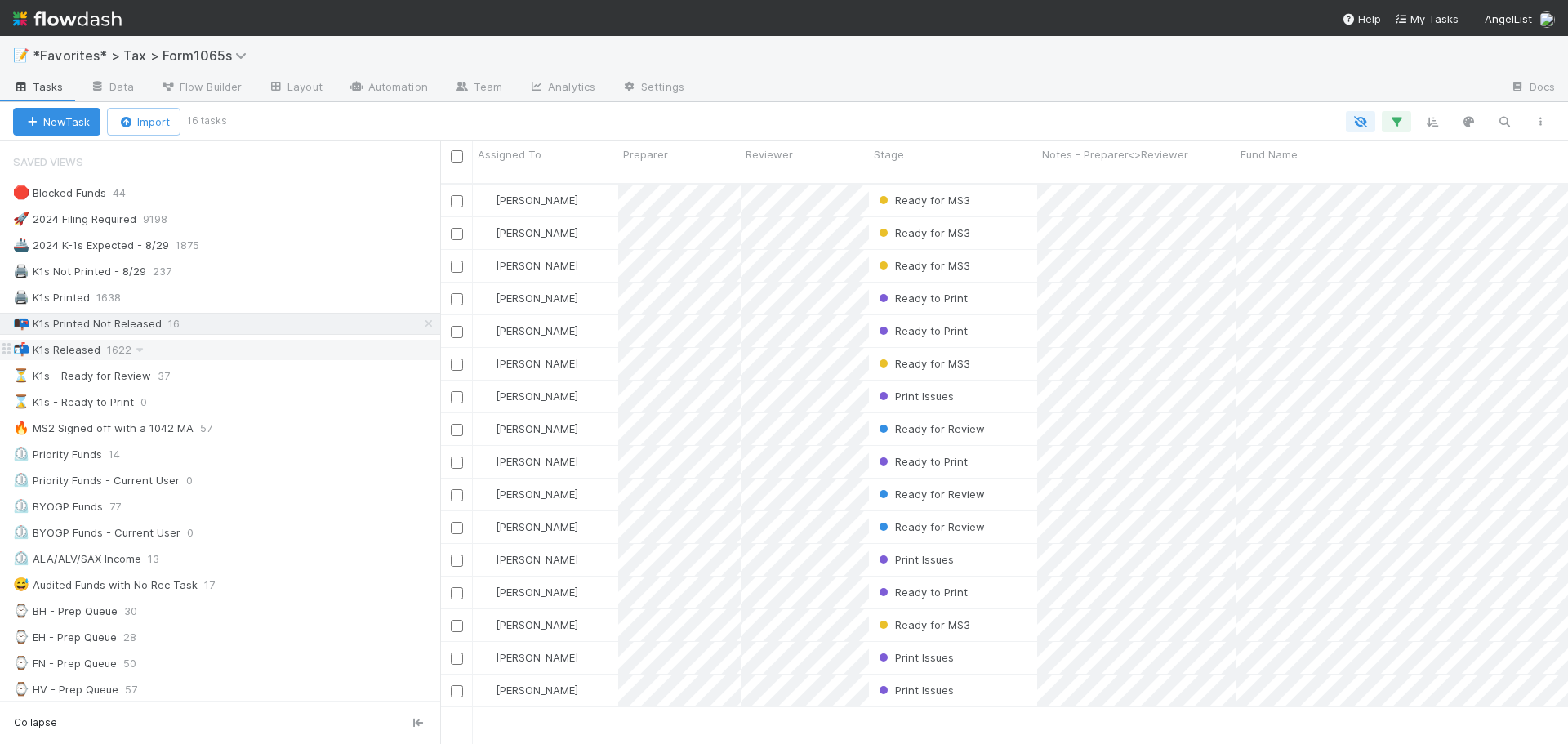
scroll to position [562, 1115]
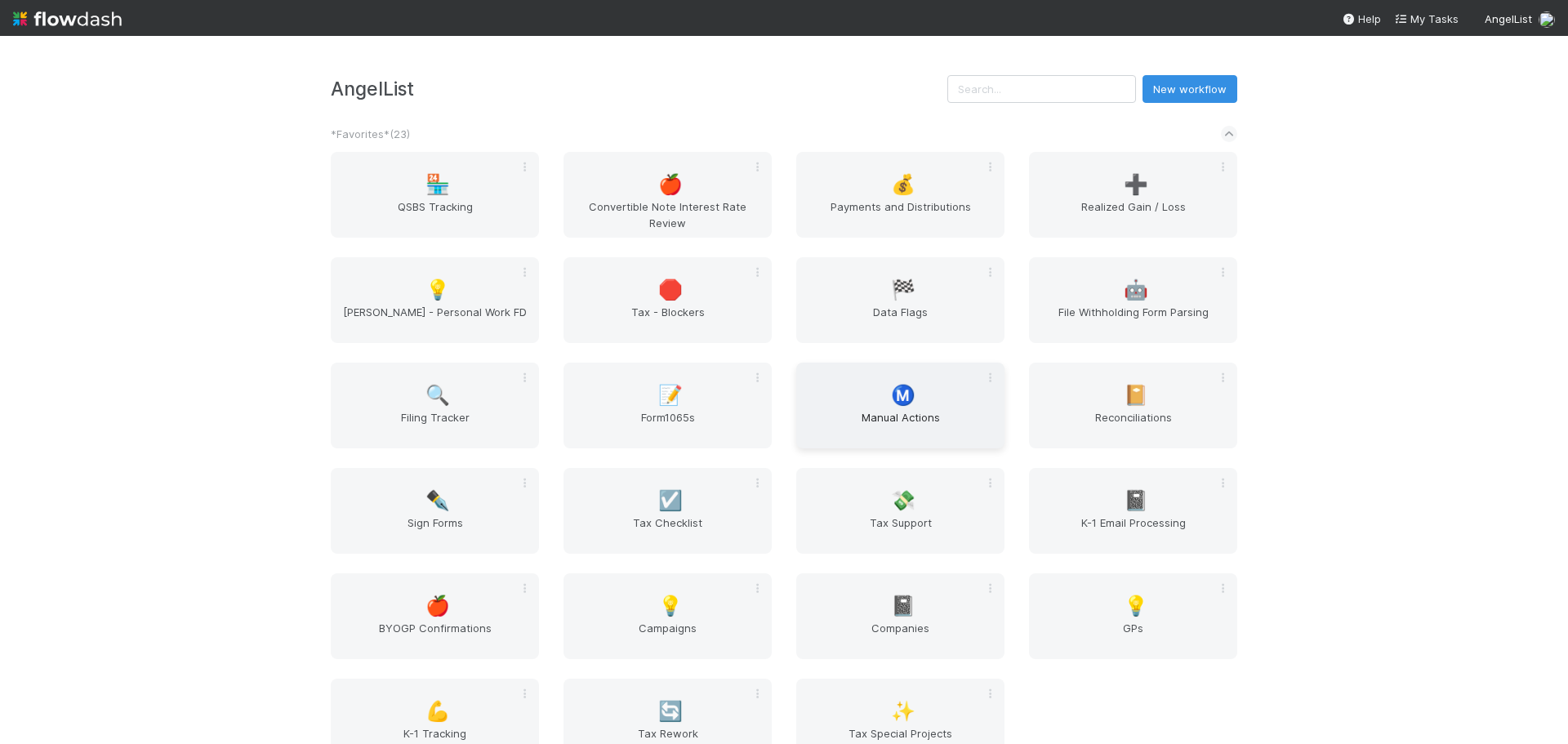
click at [850, 399] on div "Ⓜ️ Manual Actions" at bounding box center [900, 405] width 208 height 86
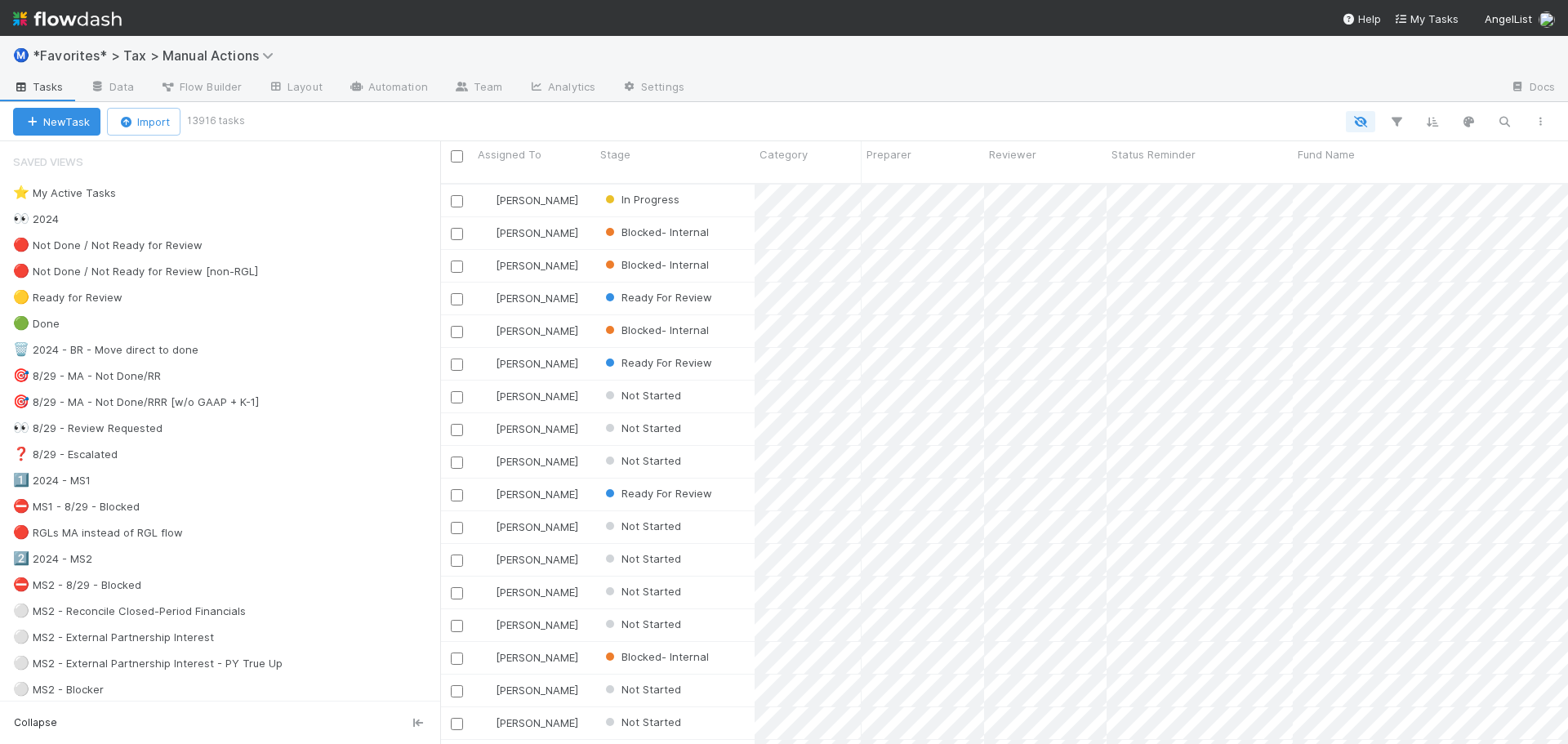
scroll to position [562, 1115]
click at [170, 226] on div "👀 2024" at bounding box center [227, 219] width 427 height 20
click at [1496, 125] on icon "button" at bounding box center [1504, 122] width 17 height 15
type input "fbar"
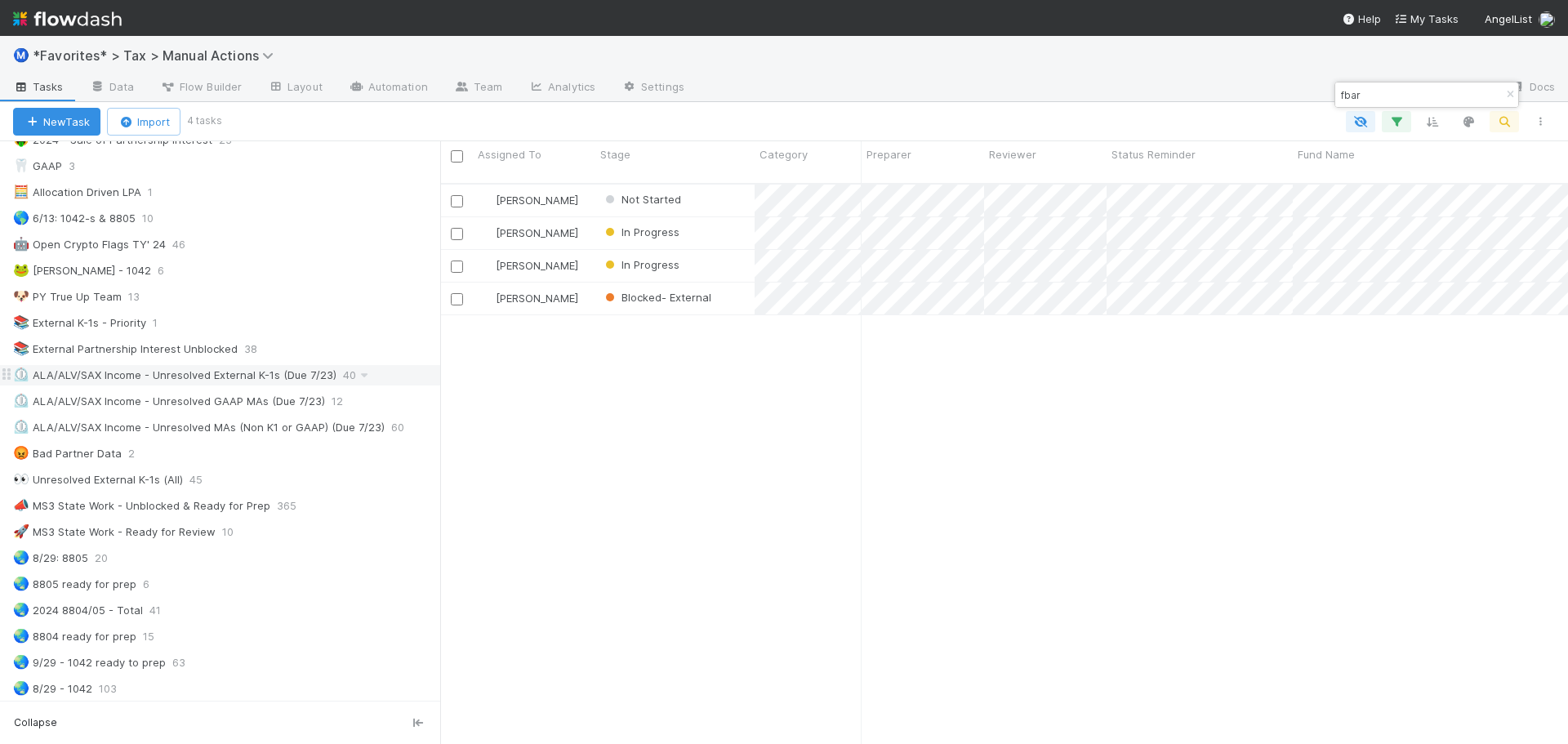
scroll to position [899, 0]
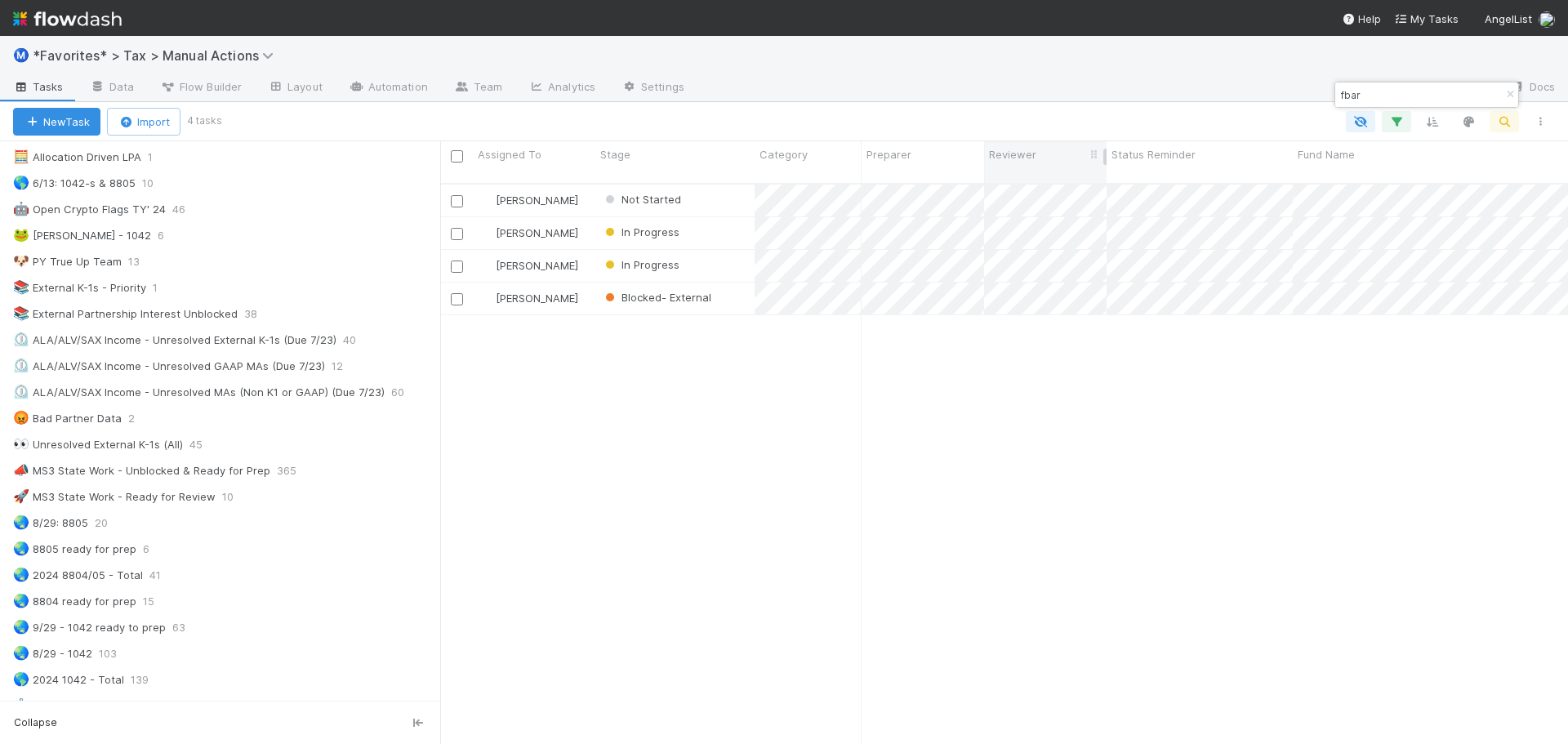
drag, startPoint x: 975, startPoint y: 161, endPoint x: 1039, endPoint y: 155, distance: 64.3
drag, startPoint x: 861, startPoint y: 160, endPoint x: 1004, endPoint y: 156, distance: 143.1
click at [1004, 157] on div at bounding box center [1004, 158] width 4 height 17
click at [684, 185] on div "Not Started" at bounding box center [675, 201] width 160 height 32
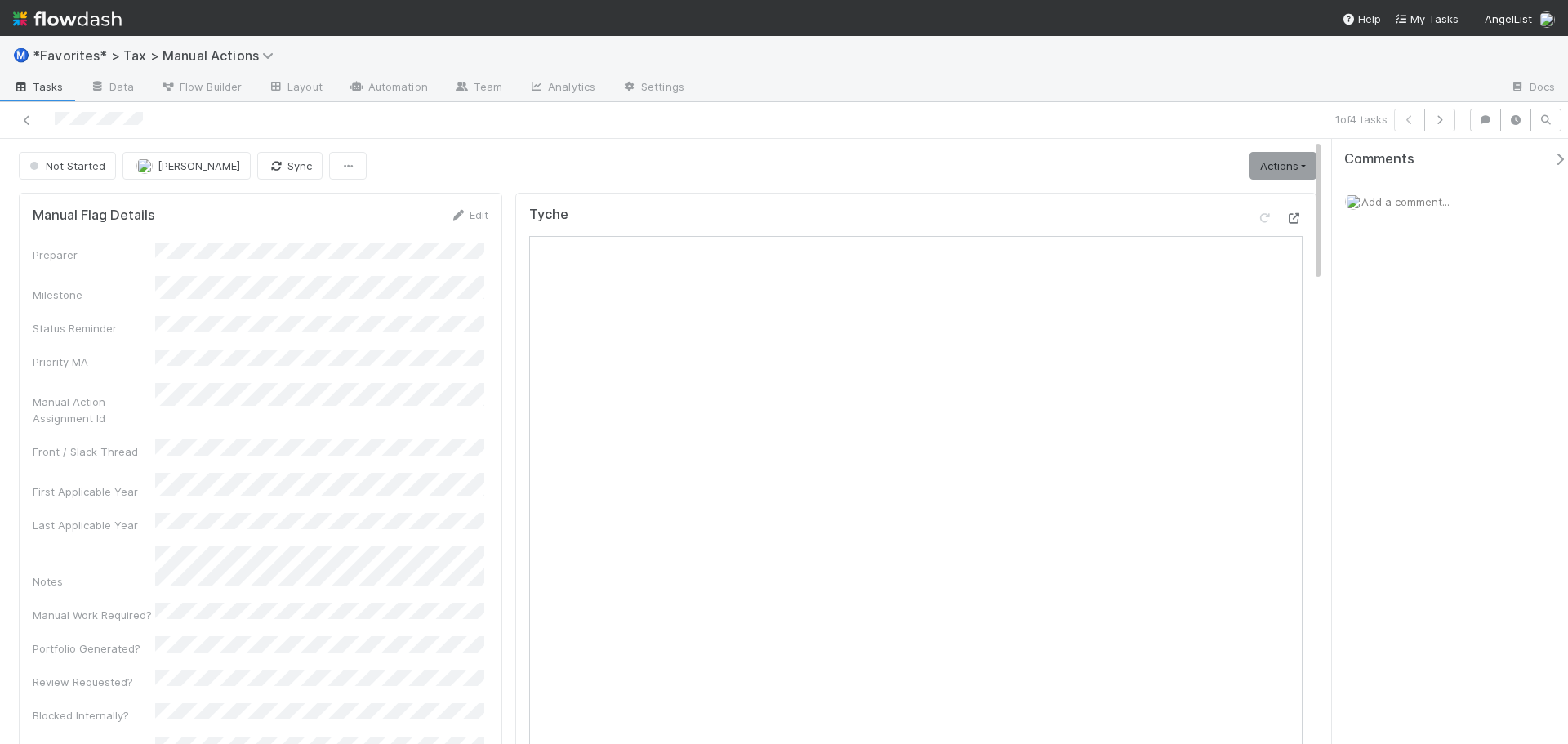
click at [1286, 215] on icon at bounding box center [1295, 218] width 17 height 11
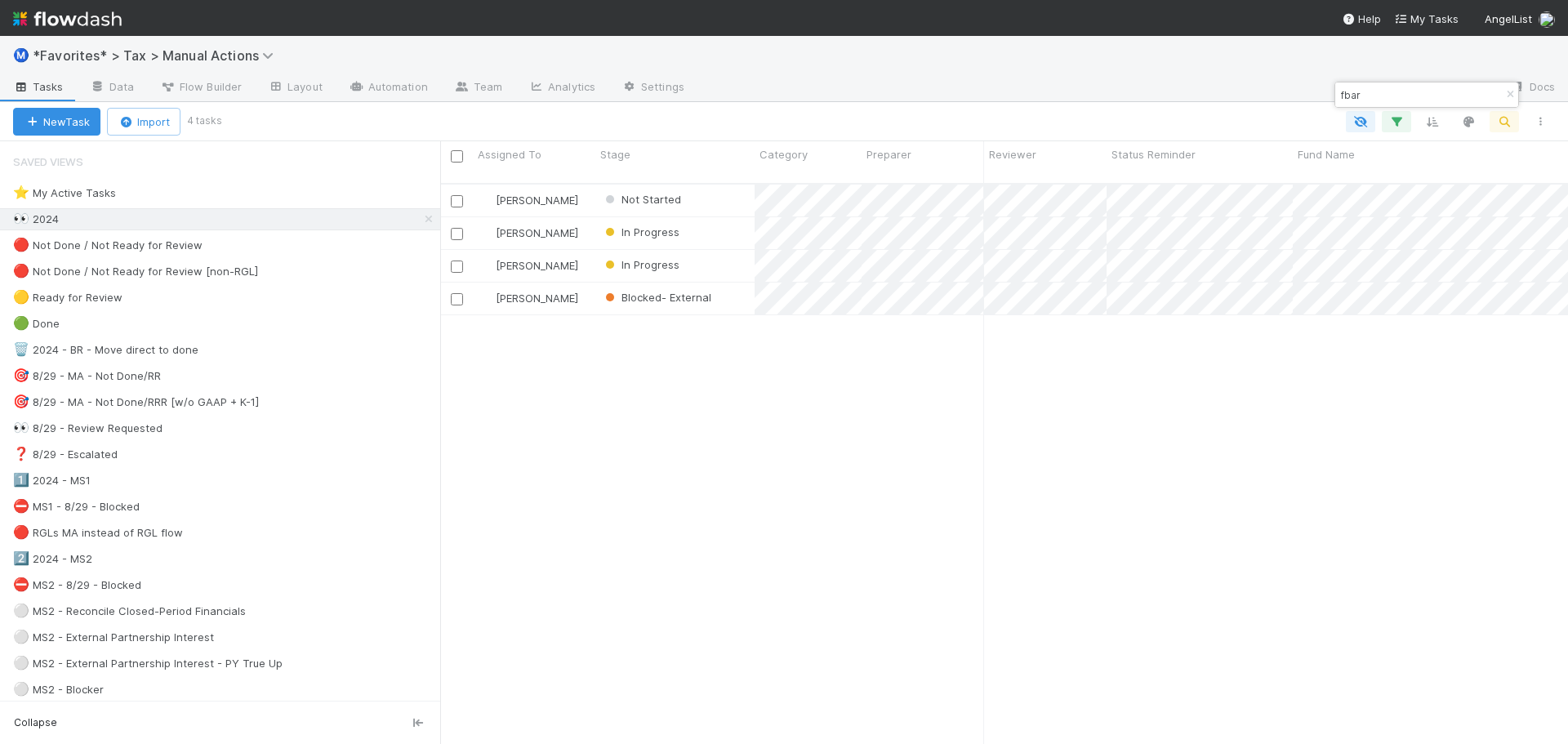
scroll to position [562, 1115]
